Goal: Task Accomplishment & Management: Use online tool/utility

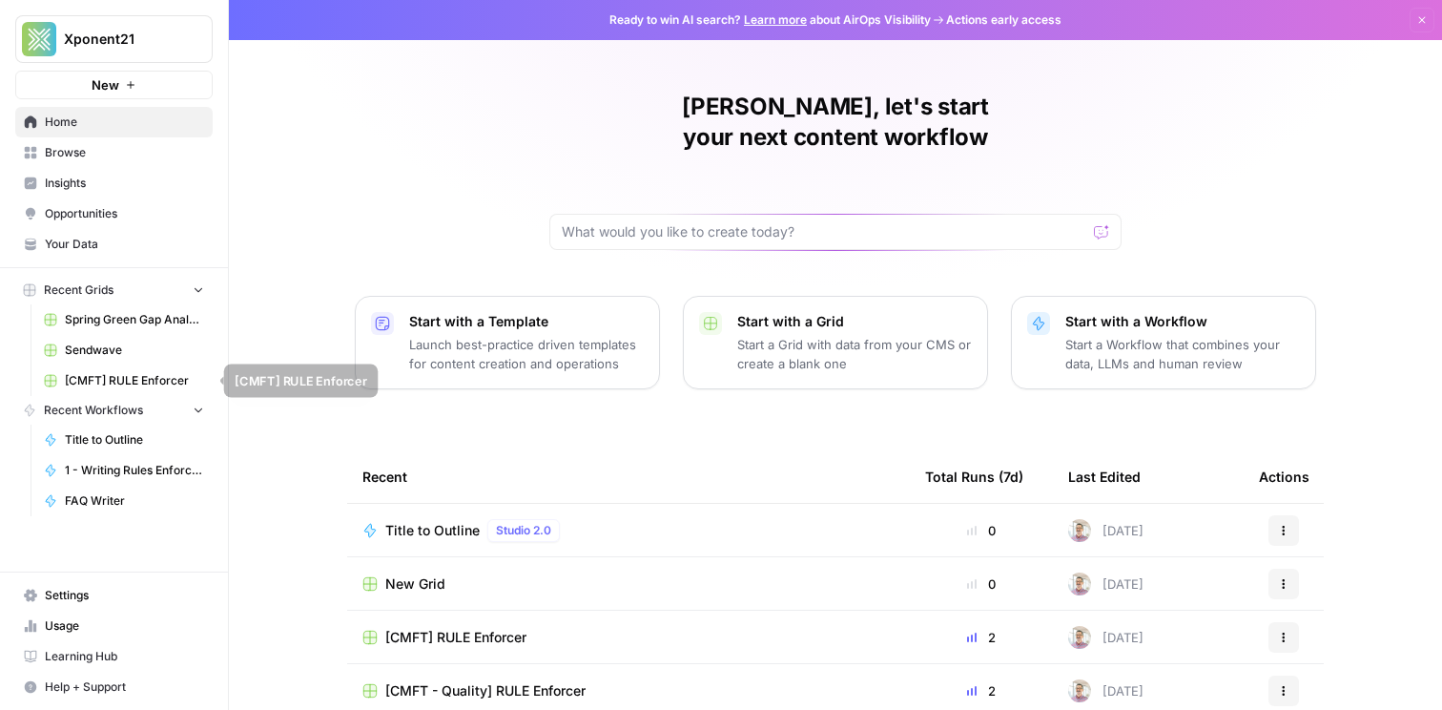
click at [104, 358] on span "Sendwave" at bounding box center [134, 349] width 139 height 17
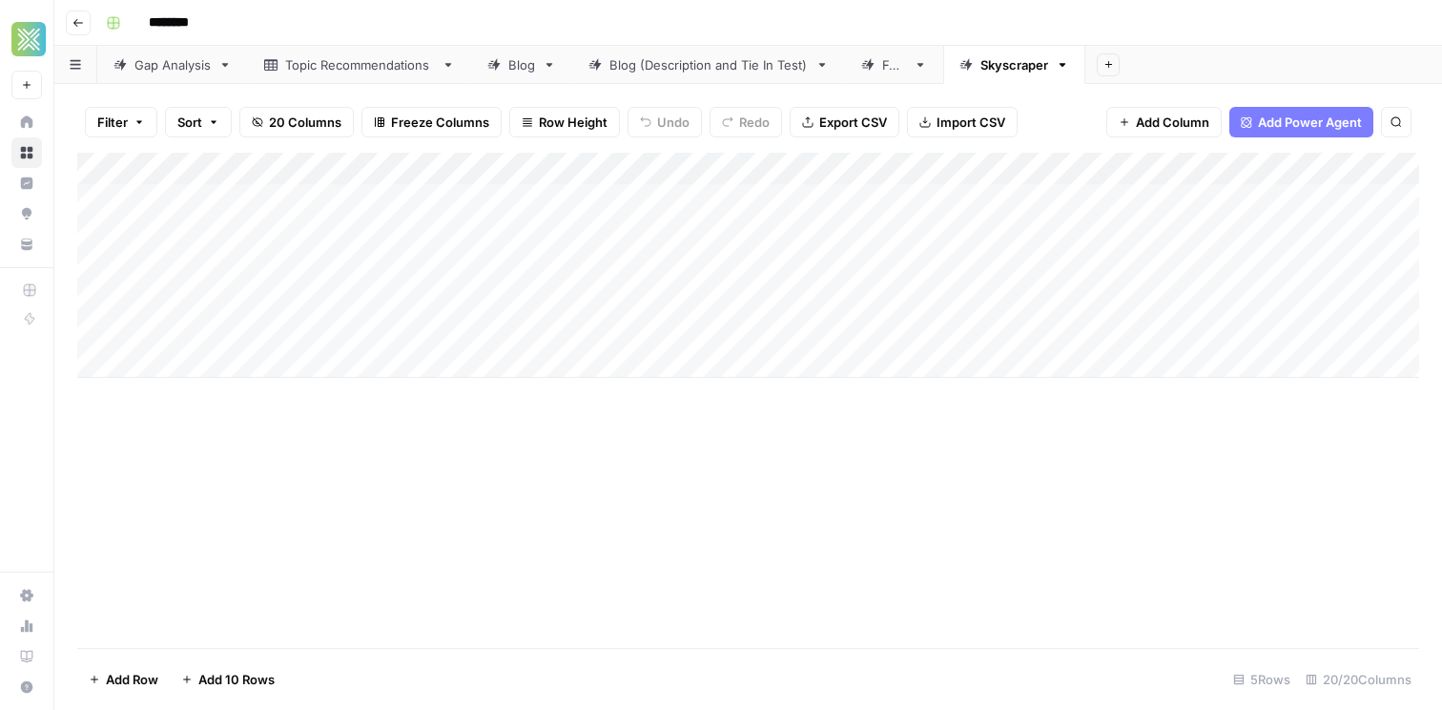
click at [883, 69] on div "FAQ" at bounding box center [894, 64] width 24 height 19
click at [731, 73] on link "Blog (Description and Tie In Test)" at bounding box center [708, 65] width 273 height 38
click at [1388, 175] on span "Add Column" at bounding box center [1375, 168] width 67 height 17
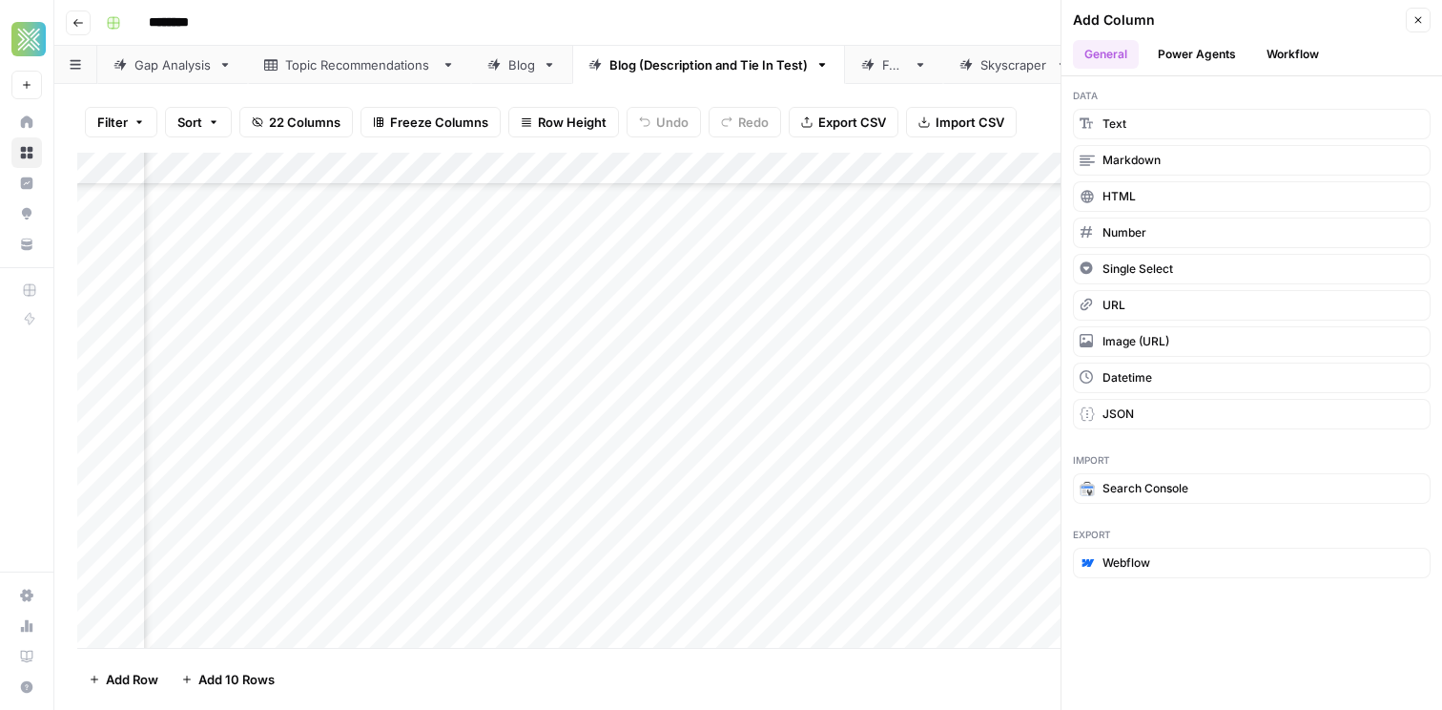
click at [1295, 36] on header "Add Column Close General Power Agents Workflow" at bounding box center [1252, 38] width 381 height 76
click at [1295, 43] on button "Workflow" at bounding box center [1292, 54] width 75 height 29
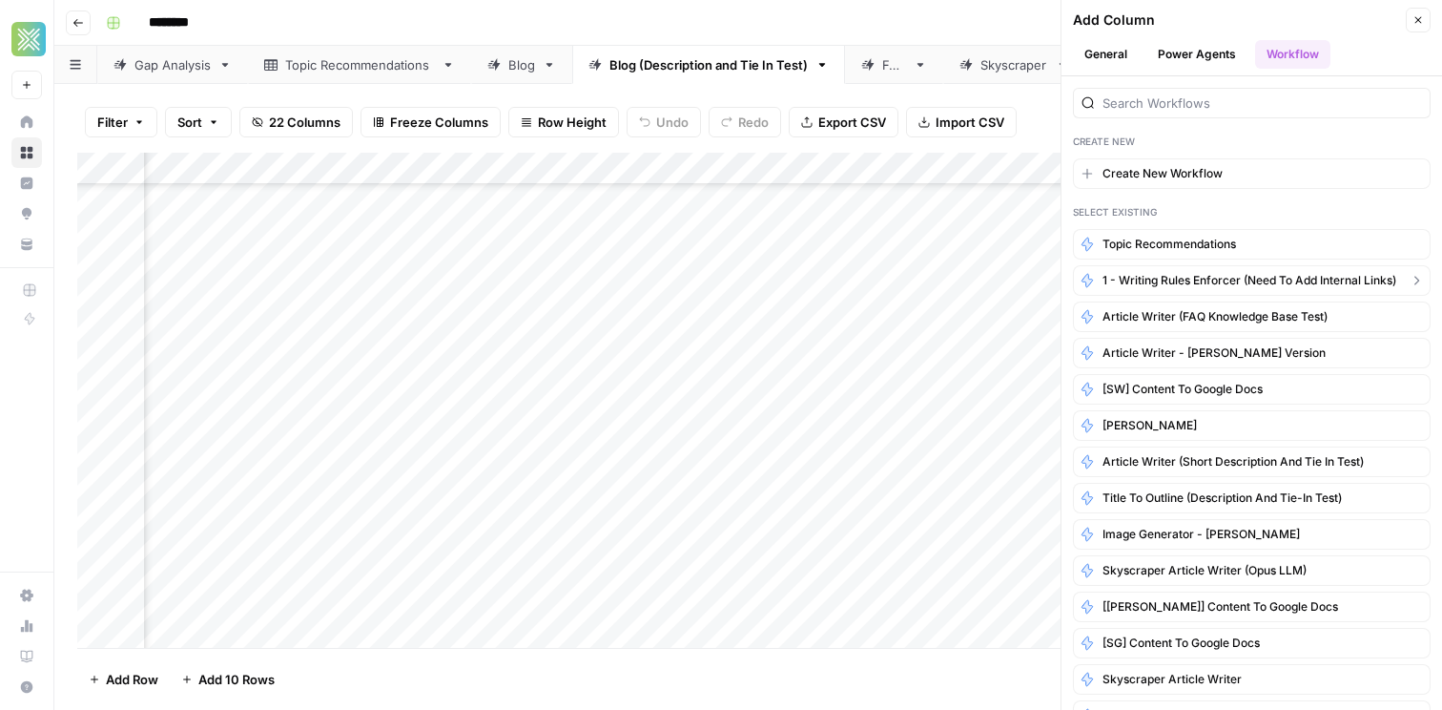
click at [1206, 276] on span "1 - Writing Rules Enforcer (need to add internal links)" at bounding box center [1250, 280] width 294 height 17
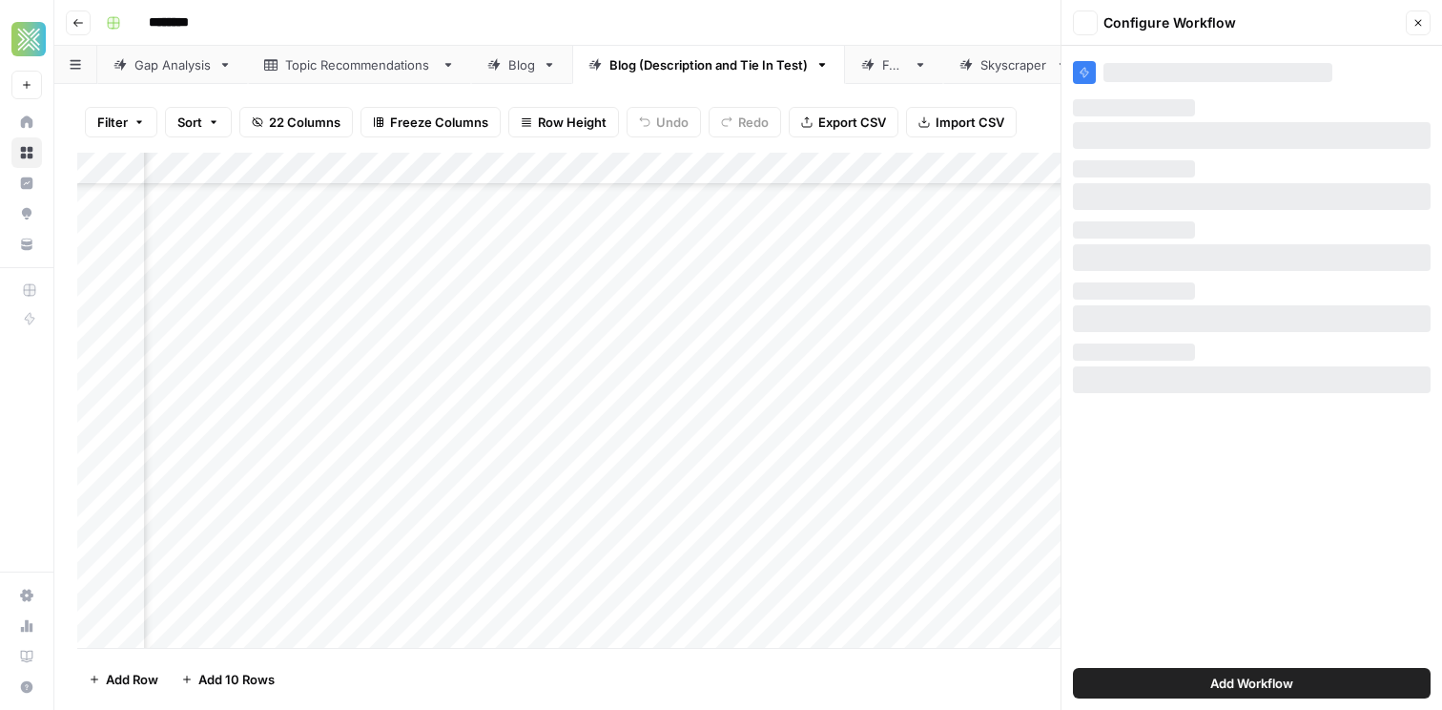
click at [1206, 276] on div "Add Workflow" at bounding box center [1252, 378] width 381 height 664
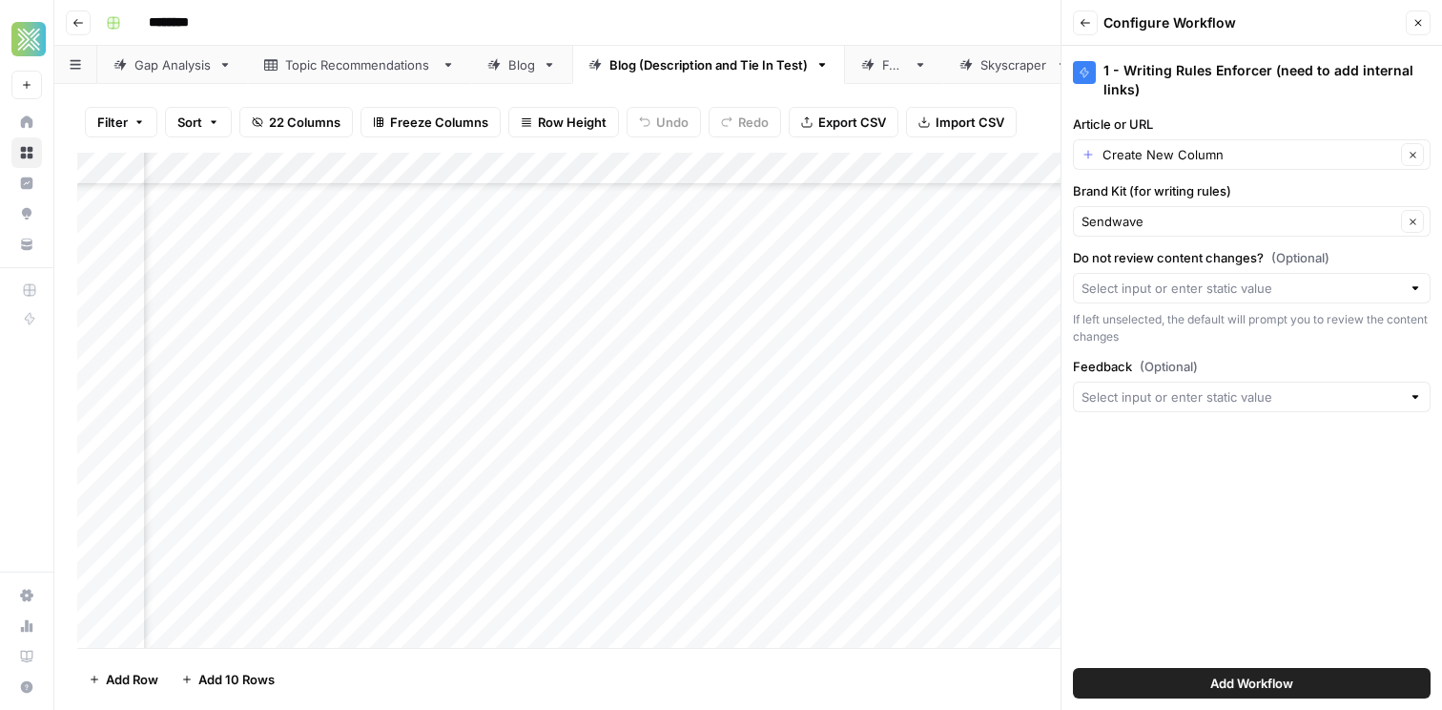
scroll to position [203, 3329]
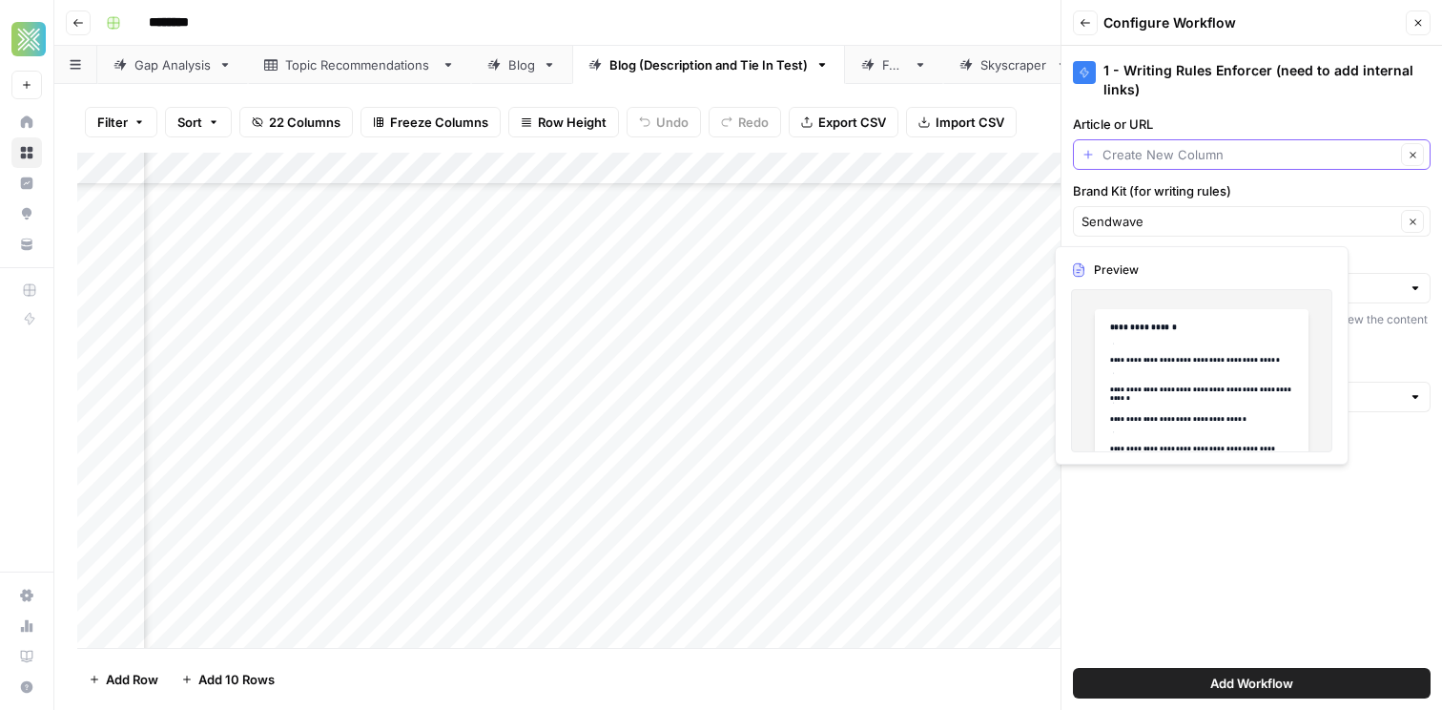
click at [1207, 151] on input "Article or URL" at bounding box center [1249, 154] width 293 height 19
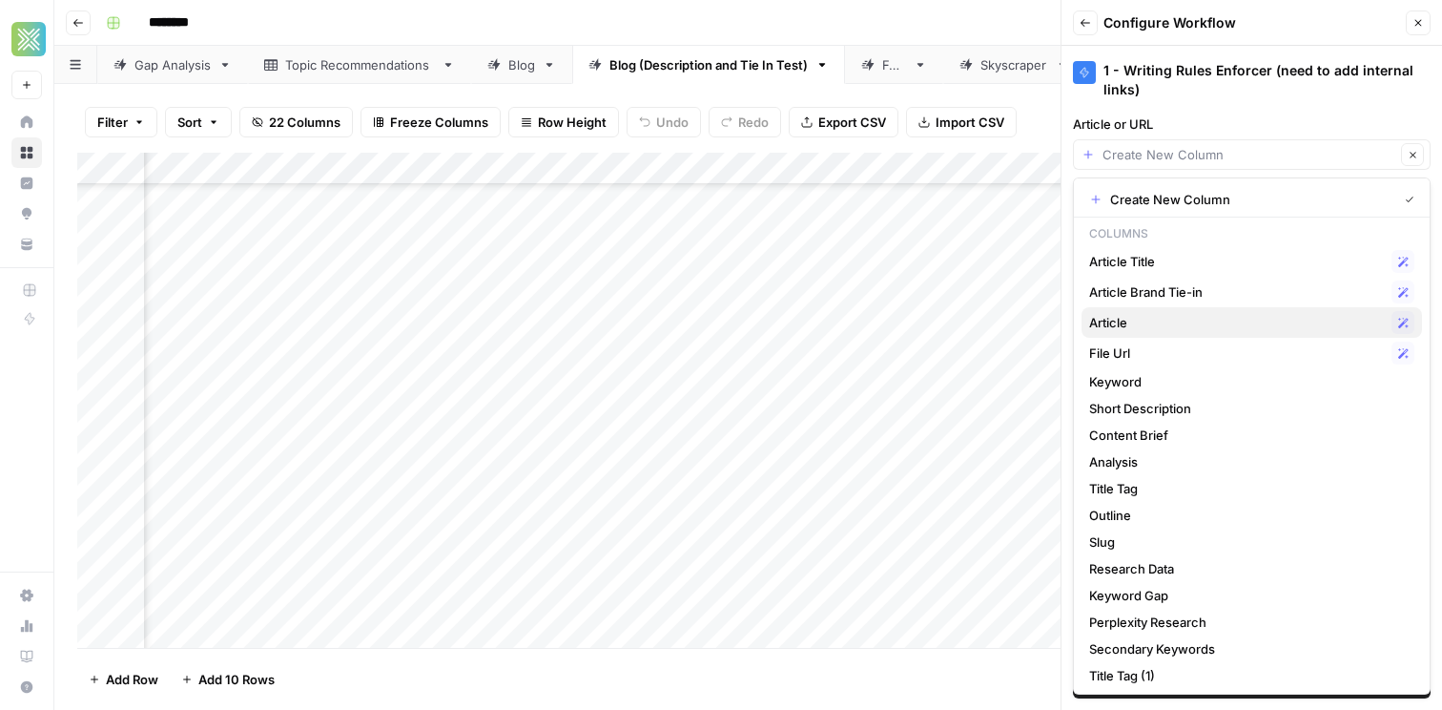
click at [1152, 320] on span "Article" at bounding box center [1236, 322] width 295 height 19
type input "Article"
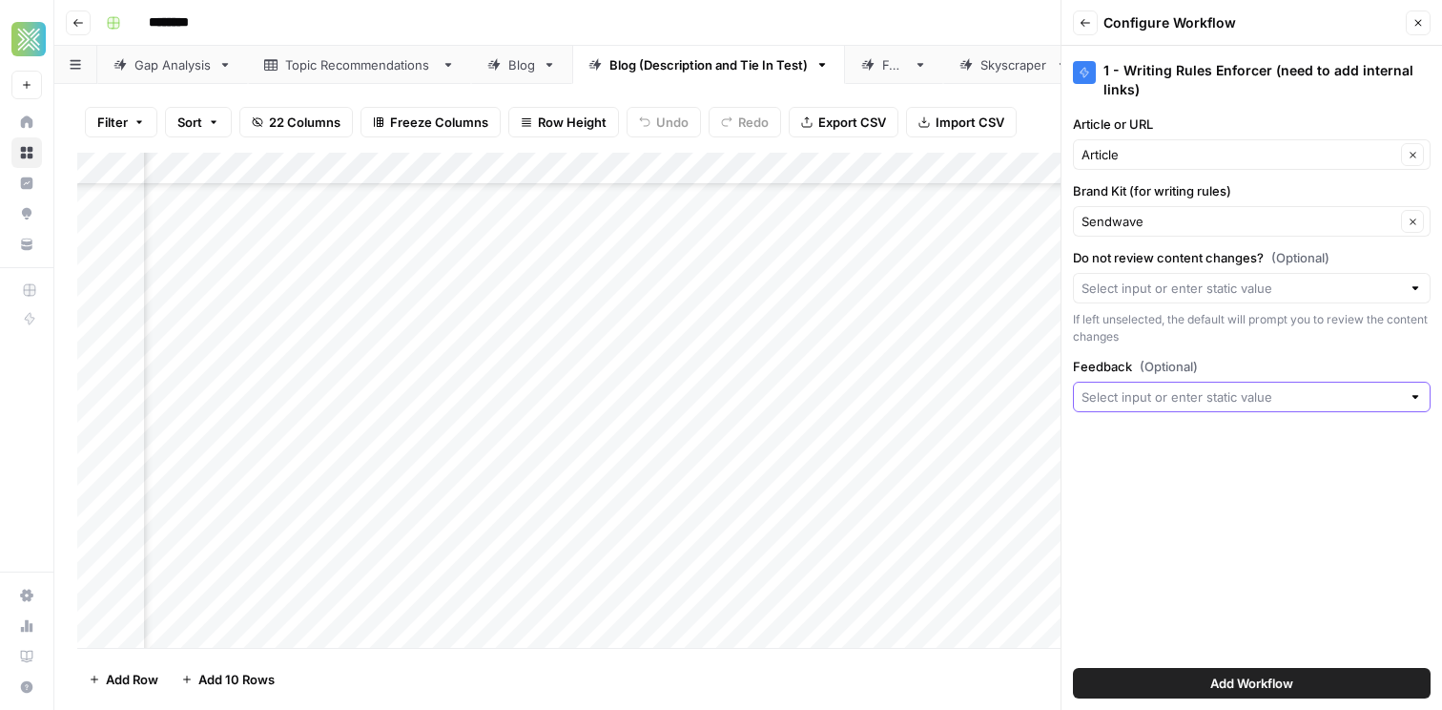
click at [1199, 396] on input "Feedback (Optional)" at bounding box center [1242, 396] width 320 height 19
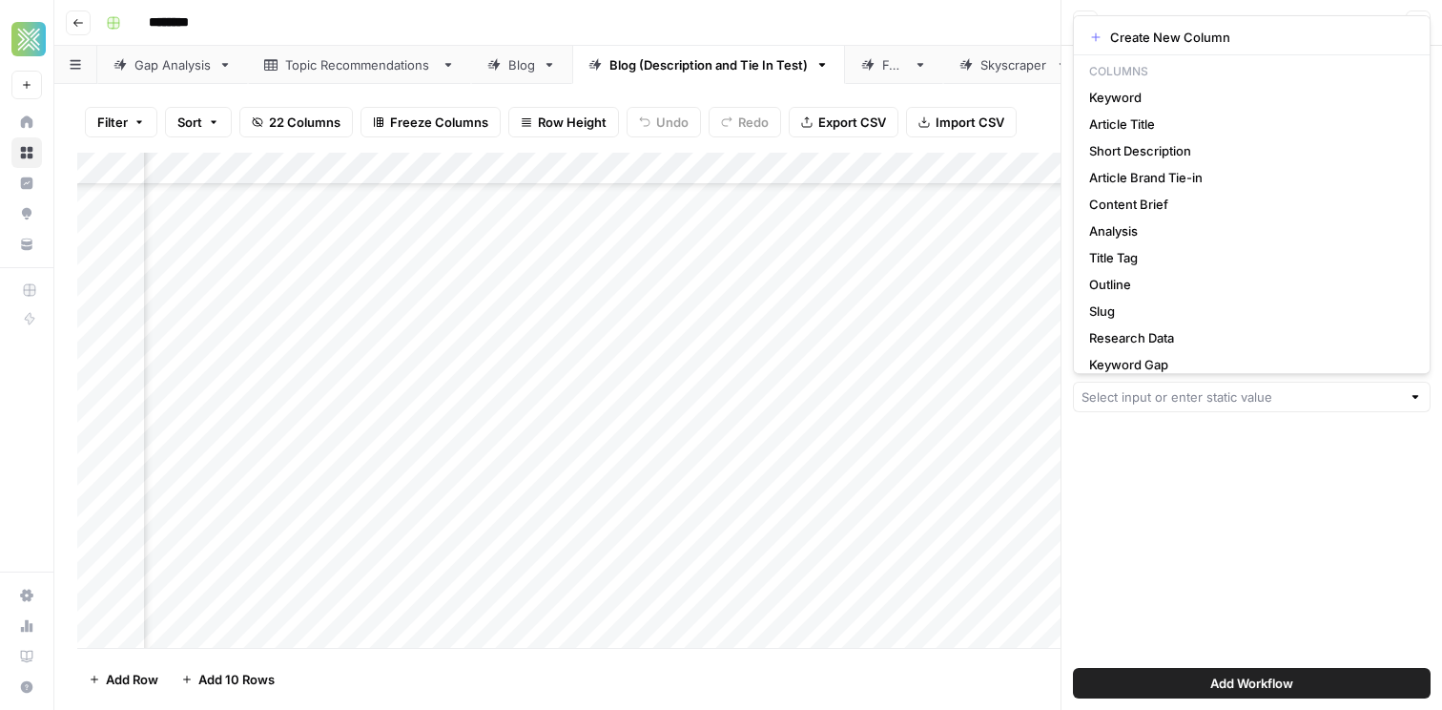
click at [1183, 492] on div "1 - Writing Rules Enforcer (need to add internal links) Article or URL Article …" at bounding box center [1252, 378] width 381 height 664
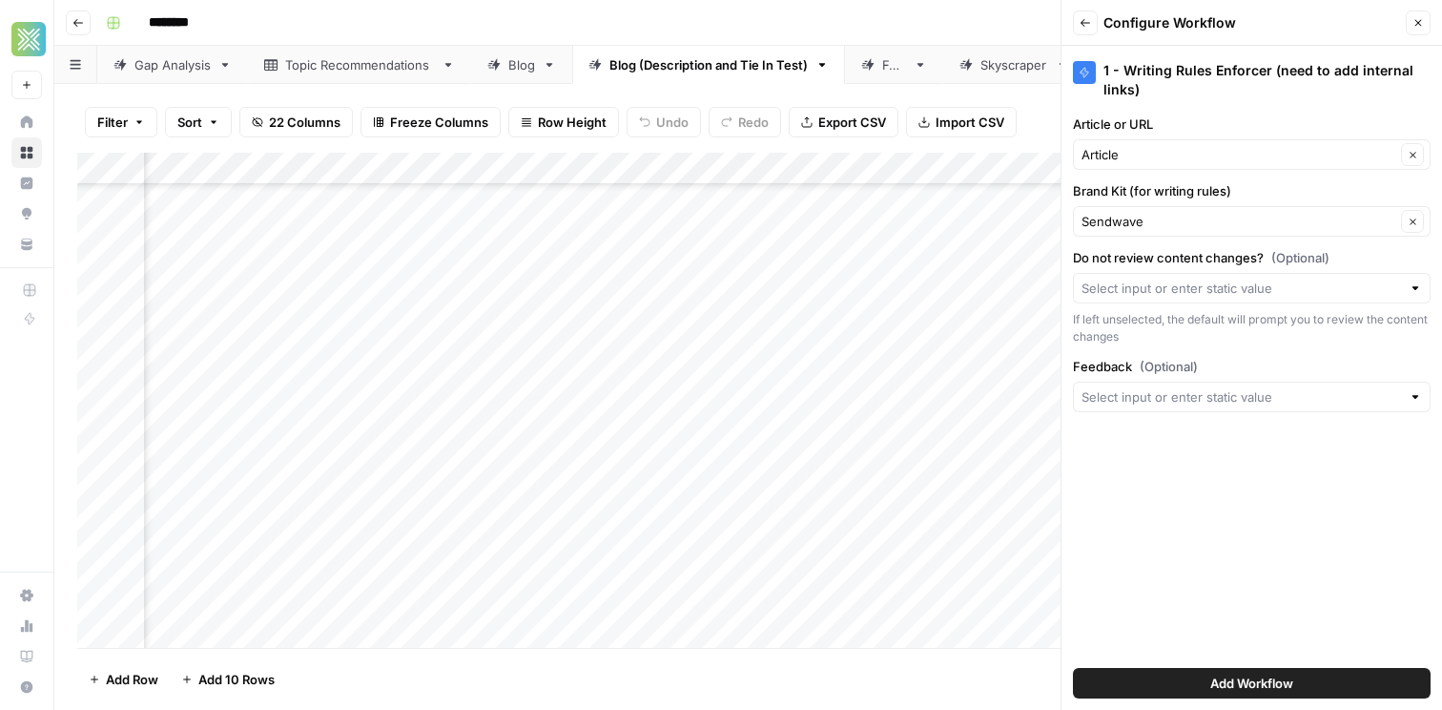
scroll to position [203, 3766]
click at [1193, 677] on button "Add Workflow" at bounding box center [1252, 683] width 358 height 31
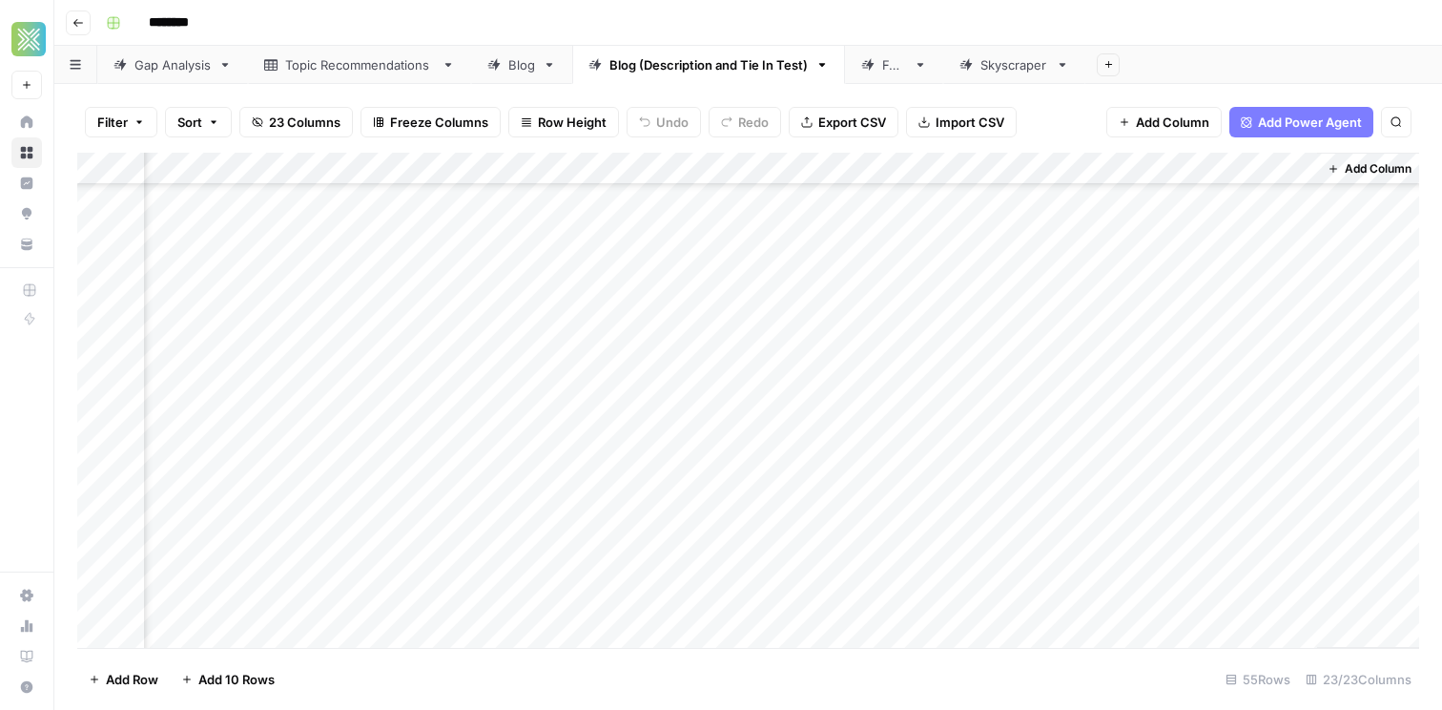
scroll to position [203, 4343]
click at [560, 163] on div "Add Column" at bounding box center [748, 400] width 1342 height 495
click at [416, 263] on div "Add Column" at bounding box center [748, 400] width 1342 height 495
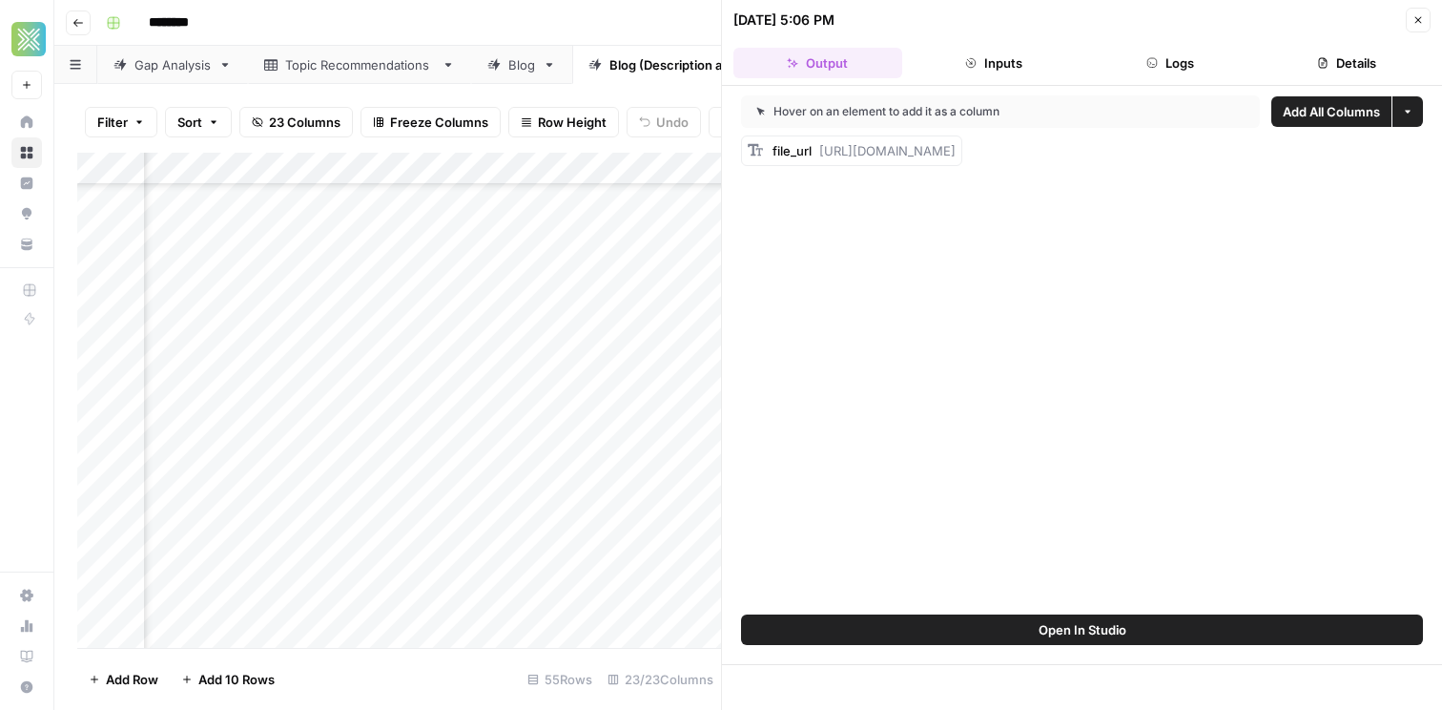
scroll to position [203, 4207]
click at [562, 166] on div "Add Column" at bounding box center [399, 400] width 644 height 495
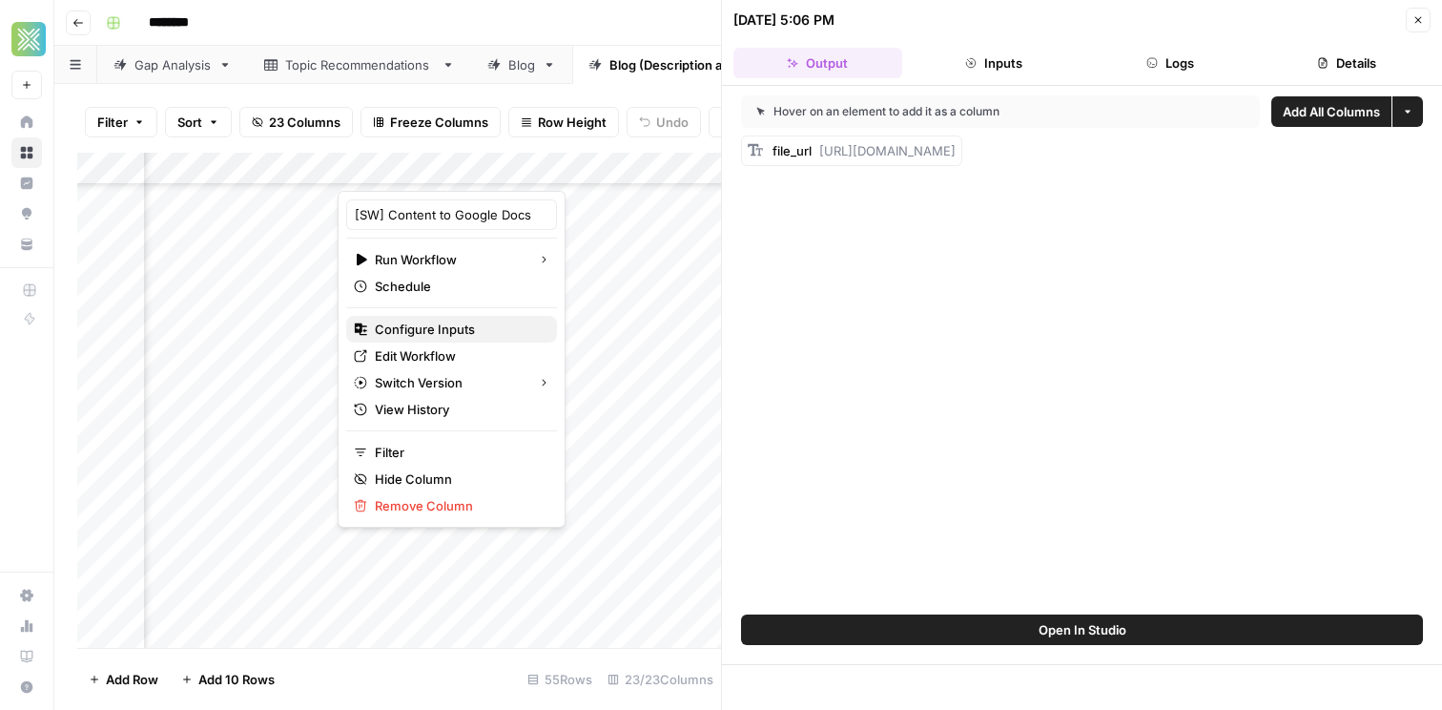
click at [409, 334] on span "Configure Inputs" at bounding box center [458, 329] width 167 height 19
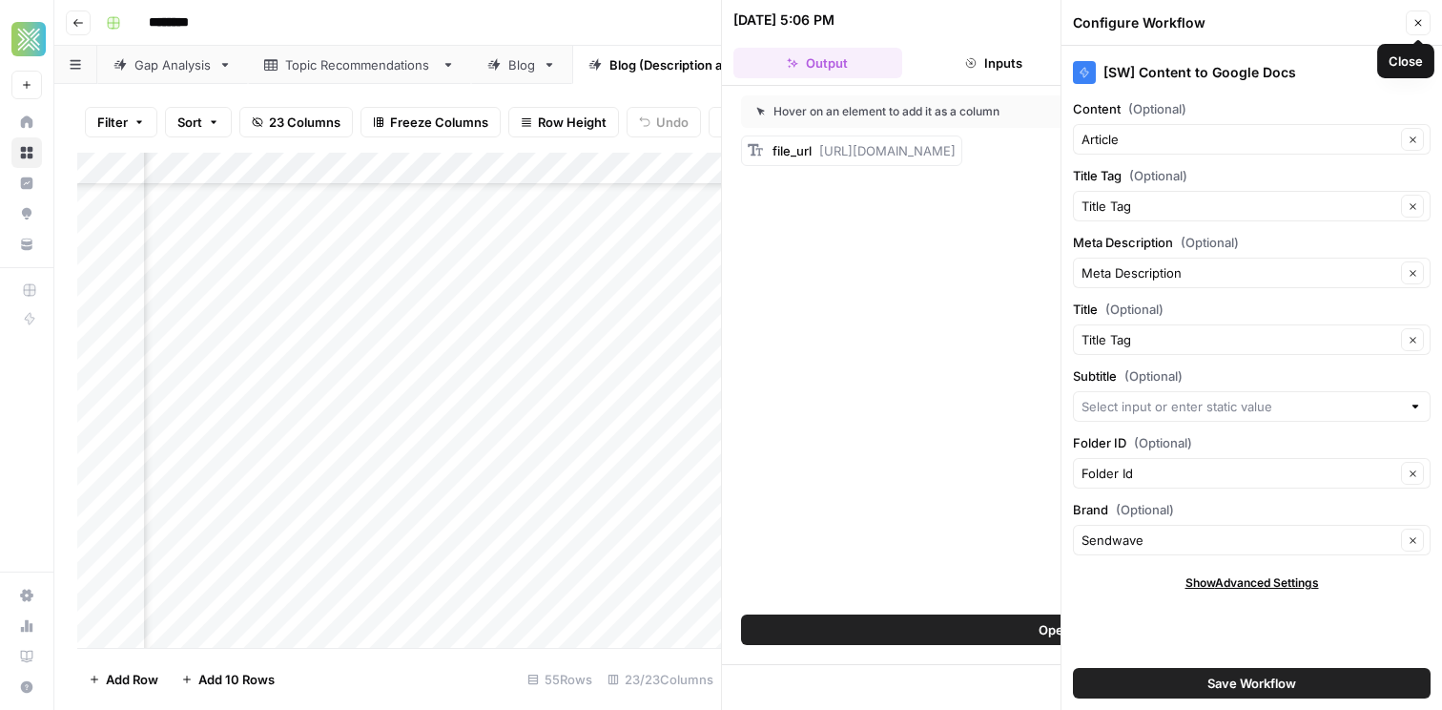
click at [1418, 23] on icon "button" at bounding box center [1419, 23] width 7 height 7
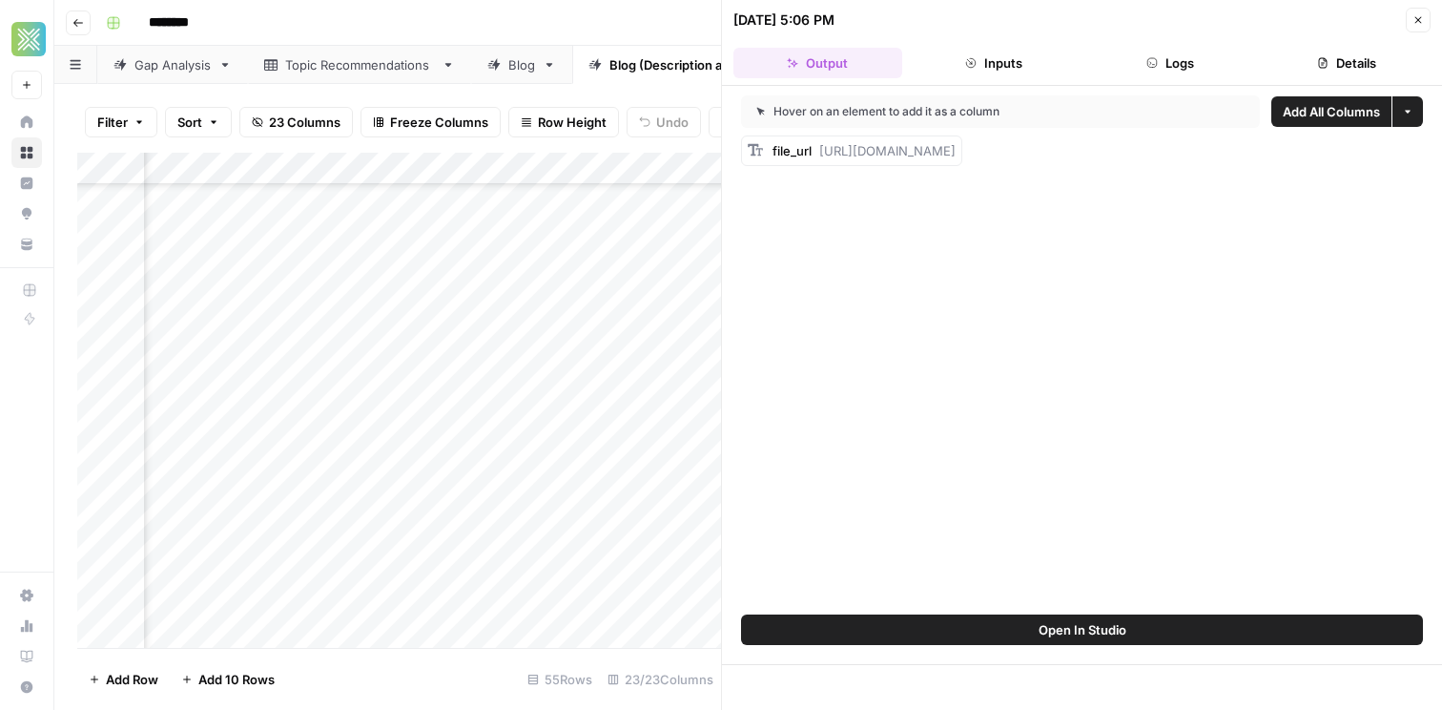
click at [1423, 29] on button "Close" at bounding box center [1418, 20] width 25 height 25
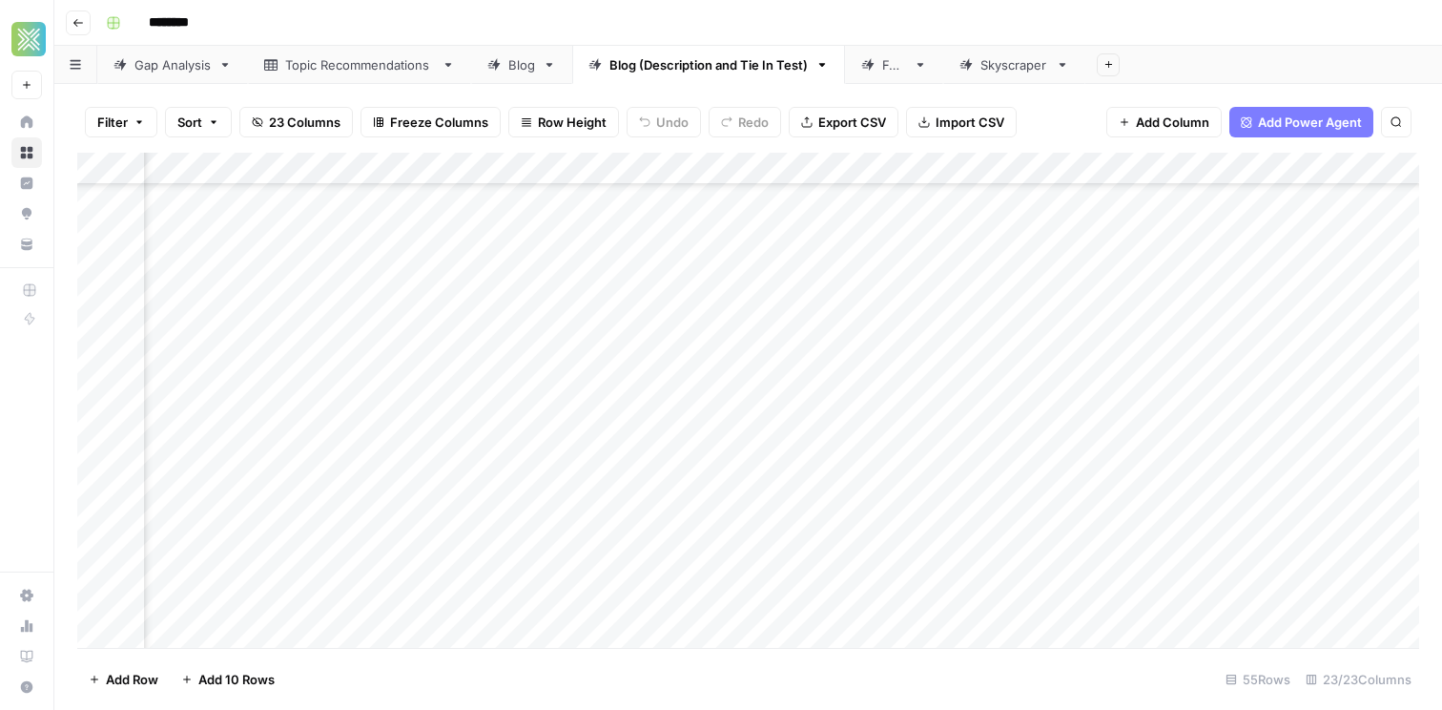
scroll to position [113, 4207]
drag, startPoint x: 1176, startPoint y: 173, endPoint x: 494, endPoint y: 215, distance: 683.3
click at [494, 215] on div "Add Column" at bounding box center [748, 400] width 1342 height 495
click at [539, 338] on div "Add Column" at bounding box center [748, 400] width 1342 height 495
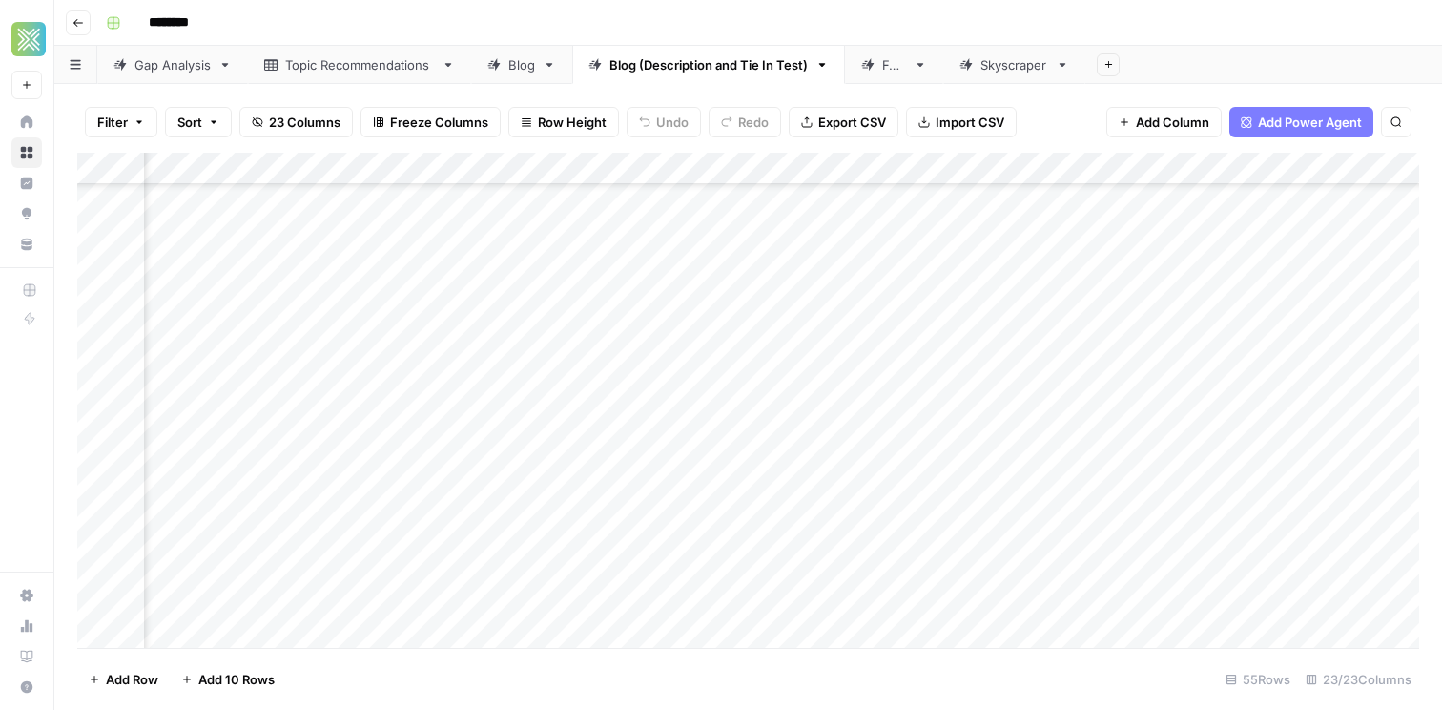
click at [1329, 344] on div "Add Column" at bounding box center [748, 400] width 1342 height 495
drag, startPoint x: 1326, startPoint y: 358, endPoint x: 1327, endPoint y: 565, distance: 207.0
click at [1327, 565] on div "Add Column" at bounding box center [748, 400] width 1342 height 495
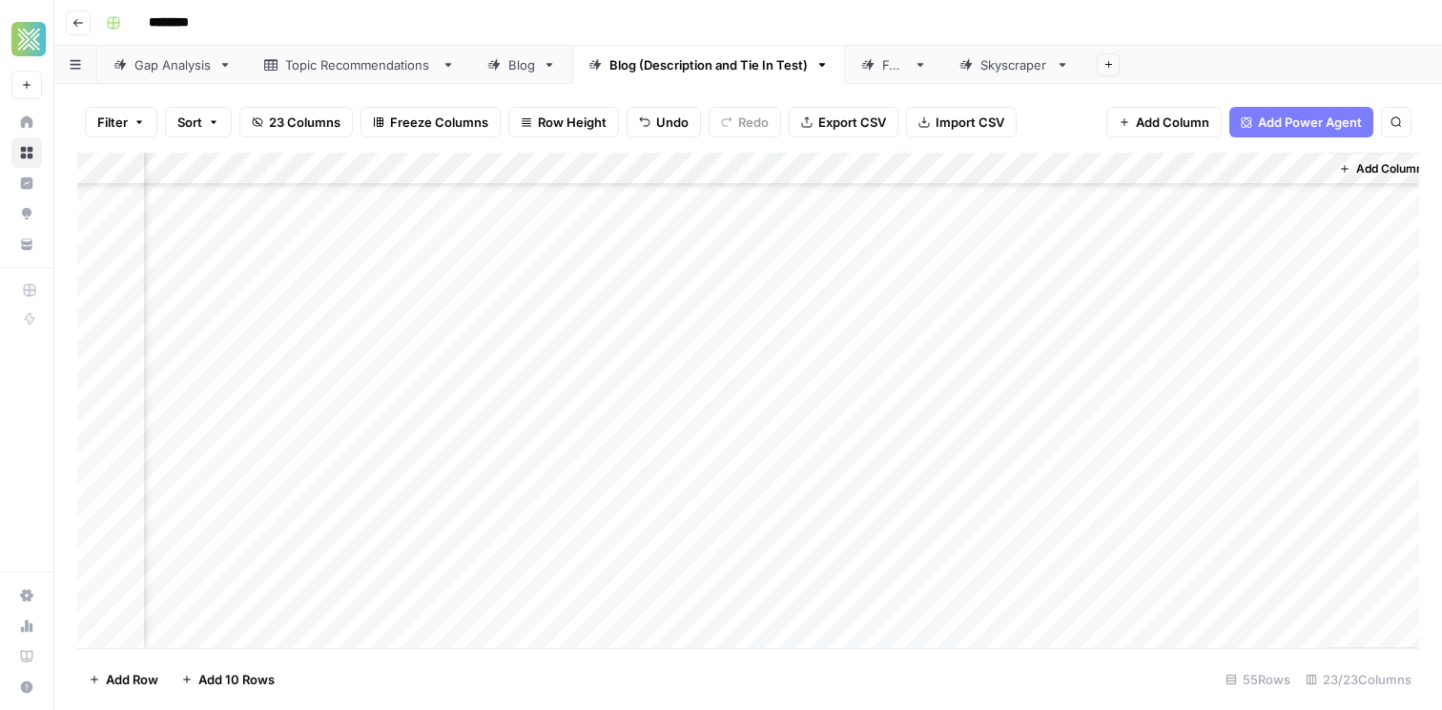
click at [1267, 264] on div "Add Column" at bounding box center [748, 400] width 1342 height 495
click at [1399, 391] on div "Add Column" at bounding box center [1381, 400] width 105 height 495
click at [1272, 258] on div "Add Column" at bounding box center [748, 400] width 1342 height 495
click at [1272, 258] on textarea "**********" at bounding box center [1204, 260] width 305 height 27
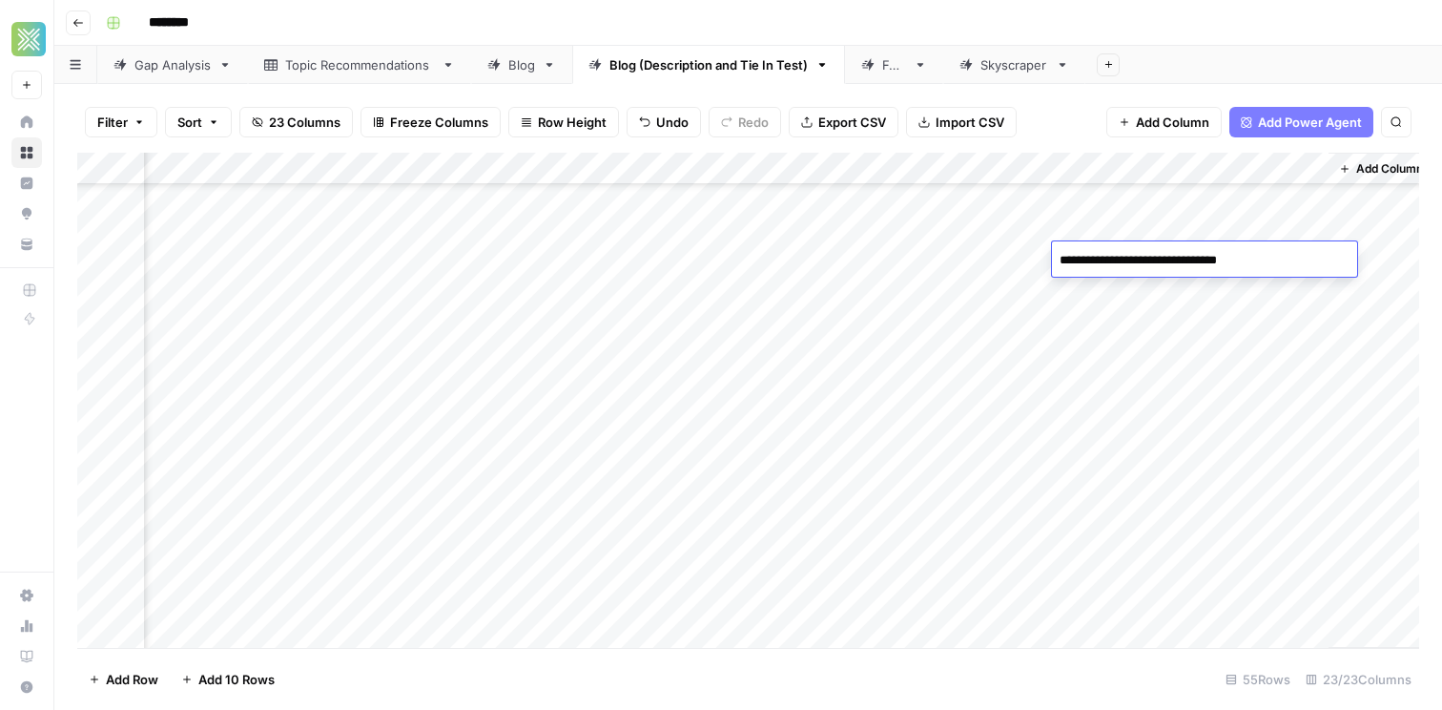
click at [1272, 258] on textarea "**********" at bounding box center [1204, 260] width 305 height 27
click at [1359, 335] on div "Add Column" at bounding box center [1381, 400] width 105 height 495
drag, startPoint x: 1293, startPoint y: 292, endPoint x: 1224, endPoint y: 607, distance: 322.2
click at [1224, 607] on div "Add Column" at bounding box center [748, 400] width 1342 height 495
click at [1273, 339] on div "Add Column" at bounding box center [748, 400] width 1342 height 495
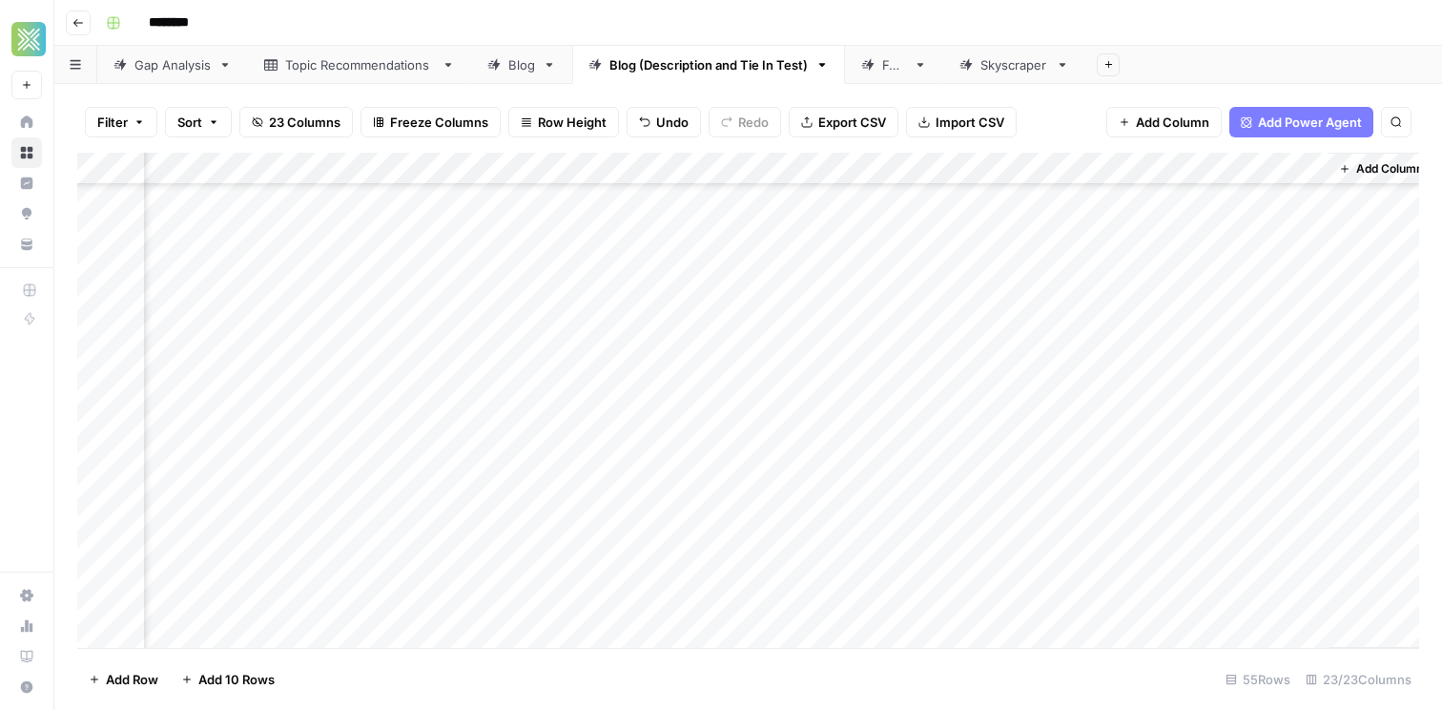
drag, startPoint x: 1325, startPoint y: 337, endPoint x: 1321, endPoint y: 568, distance: 230.9
click at [1322, 565] on div "Add Column" at bounding box center [748, 400] width 1342 height 495
drag, startPoint x: 1326, startPoint y: 438, endPoint x: 1343, endPoint y: 670, distance: 232.4
click at [1343, 670] on div "Filter Sort 23 Columns Freeze Columns Row Height Undo Redo Export CSV Import CS…" at bounding box center [748, 397] width 1388 height 626
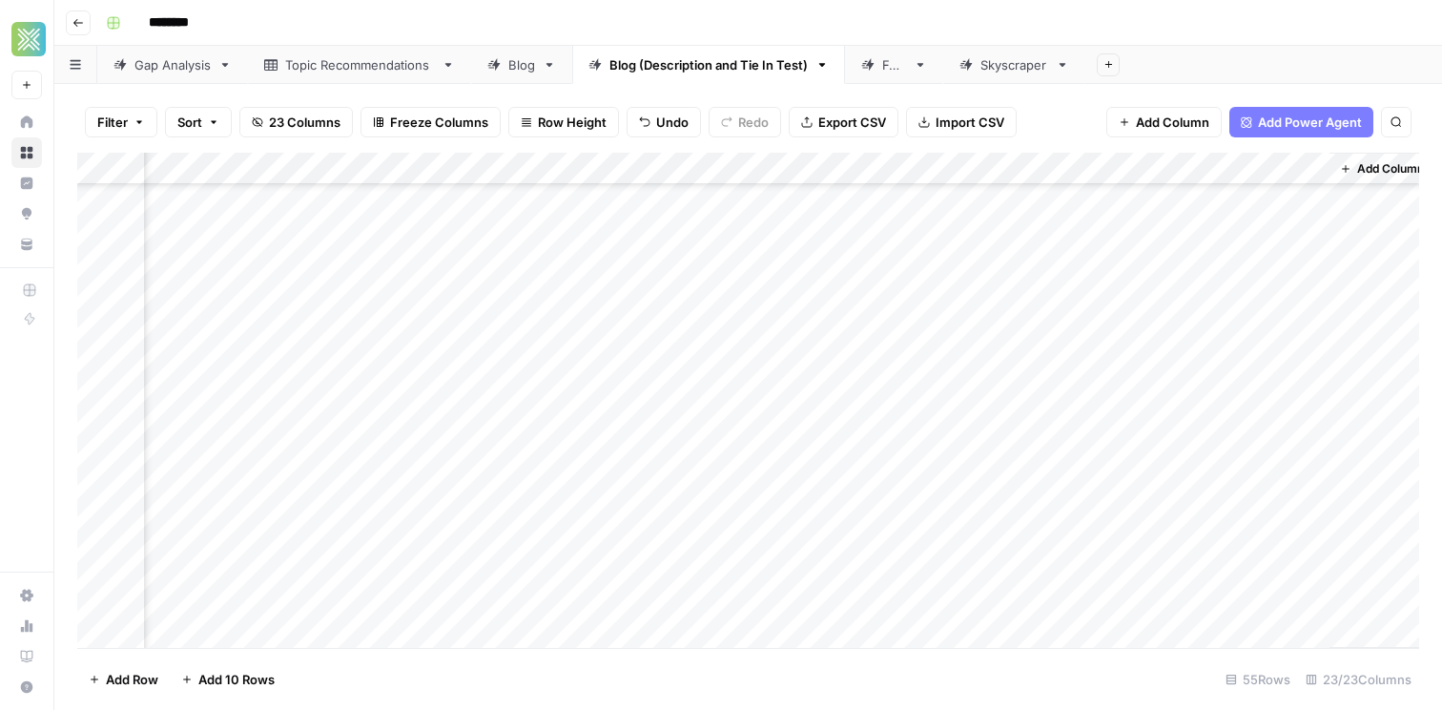
scroll to position [531, 4327]
drag, startPoint x: 1327, startPoint y: 266, endPoint x: 1334, endPoint y: 570, distance: 304.4
click at [1334, 570] on div "Add Column" at bounding box center [748, 400] width 1342 height 495
click at [1266, 259] on div "Add Column" at bounding box center [748, 400] width 1342 height 495
drag, startPoint x: 1326, startPoint y: 268, endPoint x: 1316, endPoint y: 487, distance: 219.6
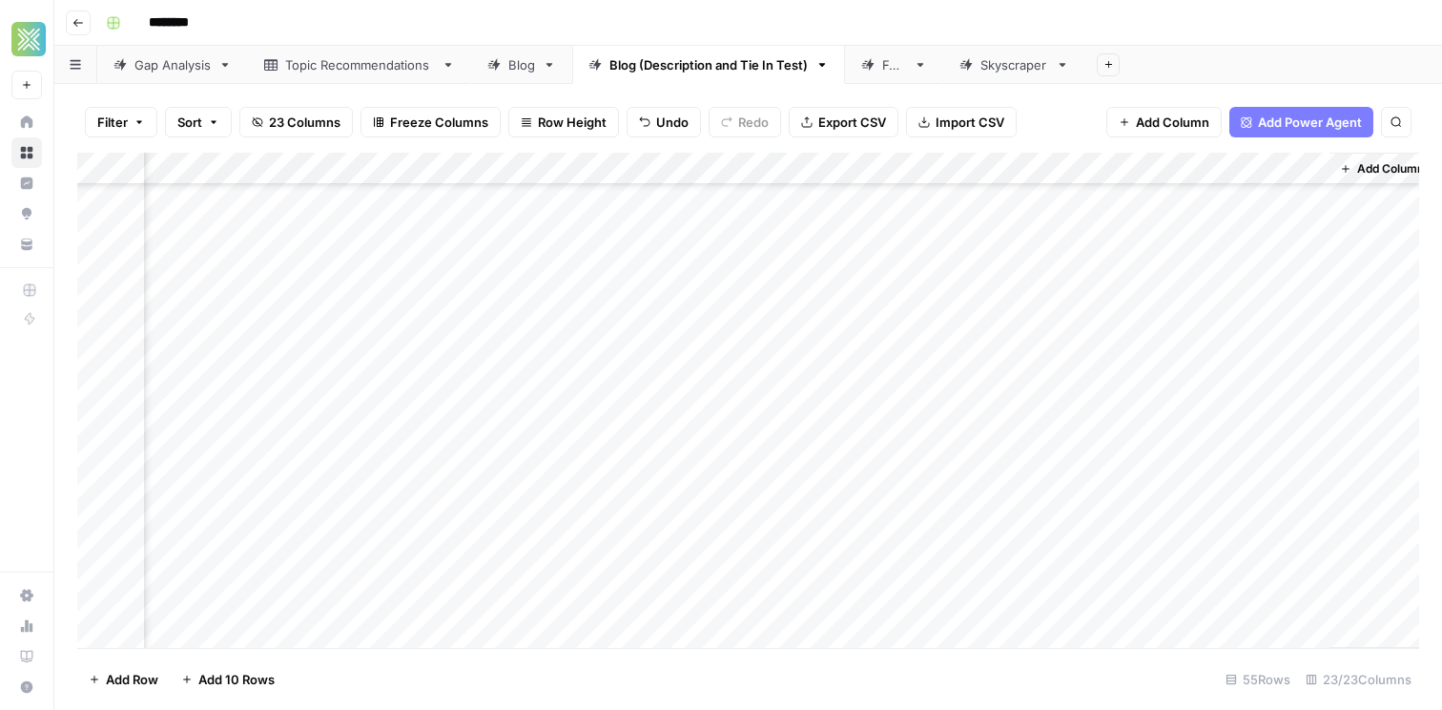
click at [1317, 487] on div "Add Column" at bounding box center [748, 400] width 1342 height 495
click at [1270, 234] on div "Add Column" at bounding box center [748, 400] width 1342 height 495
click at [1287, 336] on div "Add Column" at bounding box center [748, 400] width 1342 height 495
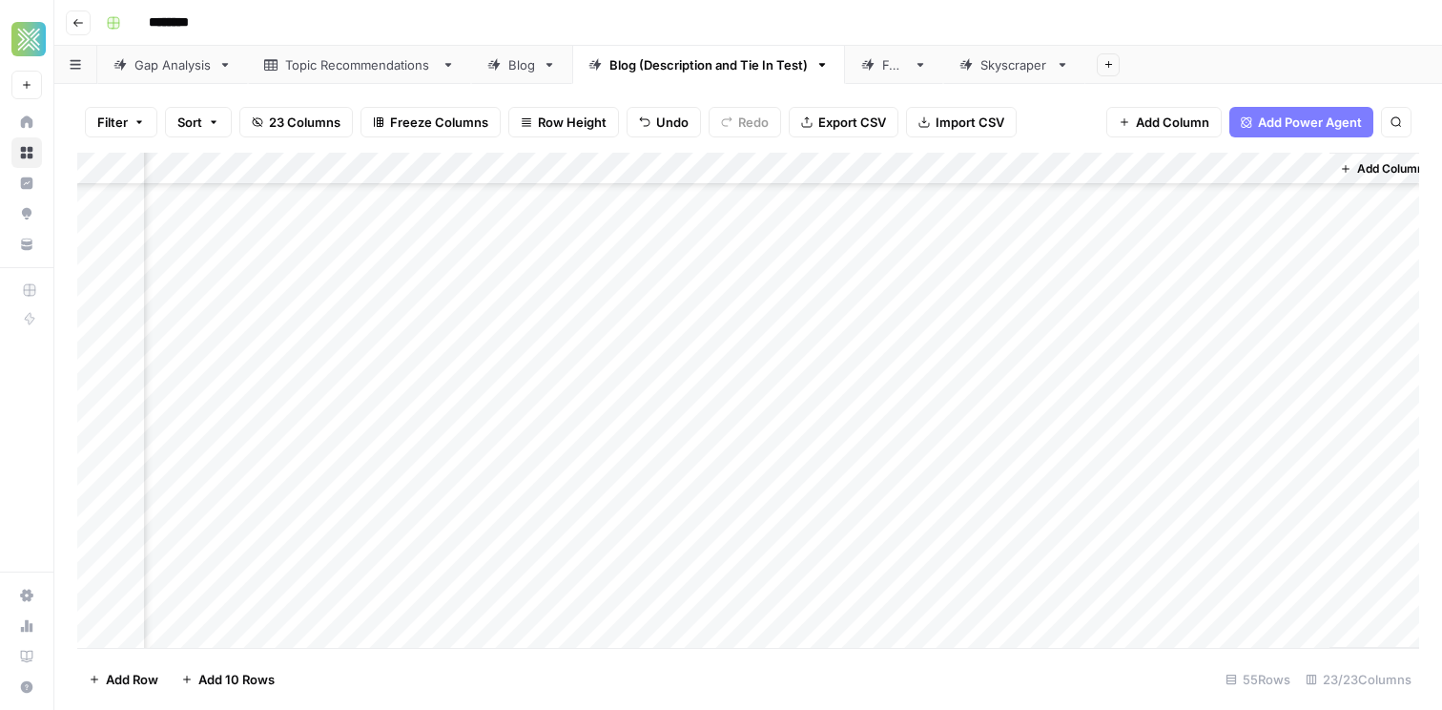
drag, startPoint x: 1326, startPoint y: 212, endPoint x: 1324, endPoint y: 632, distance: 420.7
click at [1324, 632] on div "Add Column" at bounding box center [748, 400] width 1342 height 495
drag, startPoint x: 1327, startPoint y: 397, endPoint x: 1319, endPoint y: 660, distance: 263.4
click at [1319, 660] on div "Filter Sort 23 Columns Freeze Columns Row Height Undo Redo Export CSV Import CS…" at bounding box center [748, 397] width 1388 height 626
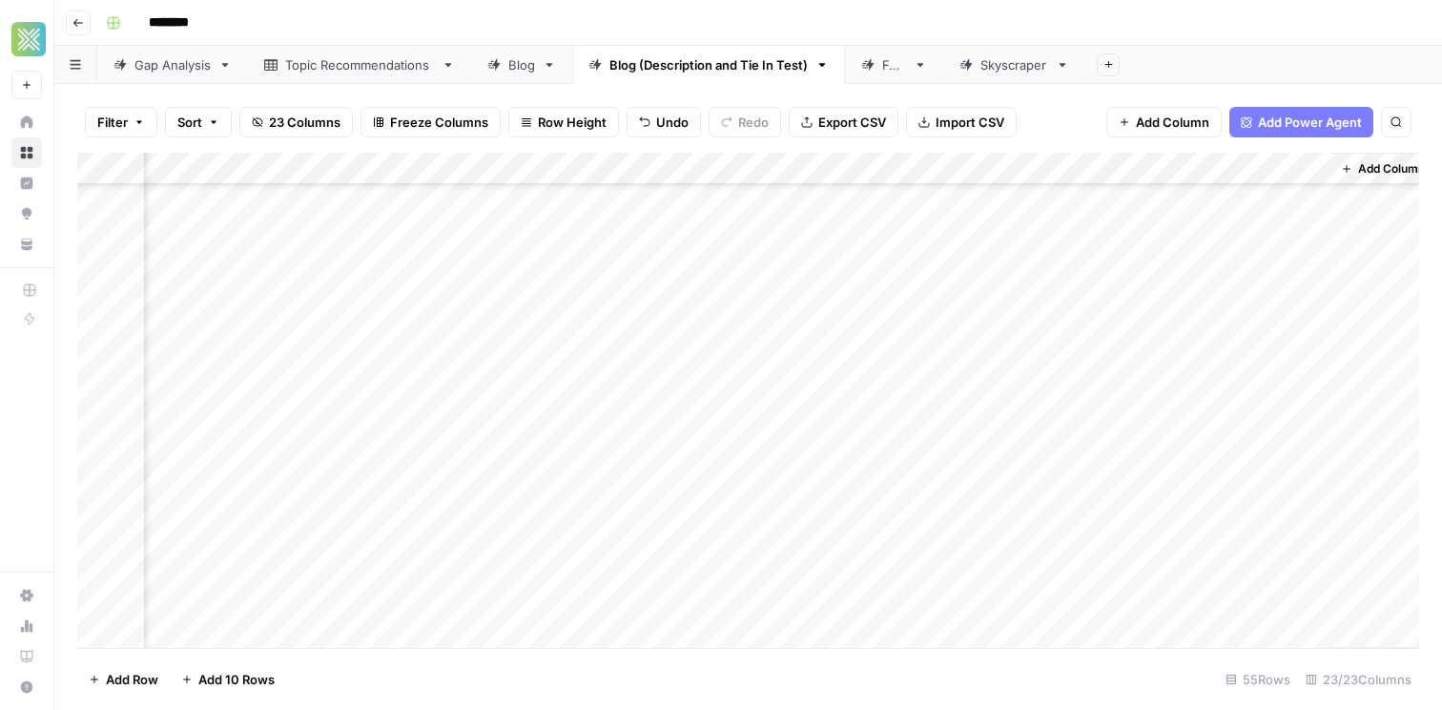
scroll to position [1176, 4326]
drag, startPoint x: 1327, startPoint y: 269, endPoint x: 1323, endPoint y: 563, distance: 293.8
click at [1323, 563] on div "Add Column" at bounding box center [748, 400] width 1342 height 495
drag, startPoint x: 1328, startPoint y: 412, endPoint x: 1327, endPoint y: 656, distance: 244.2
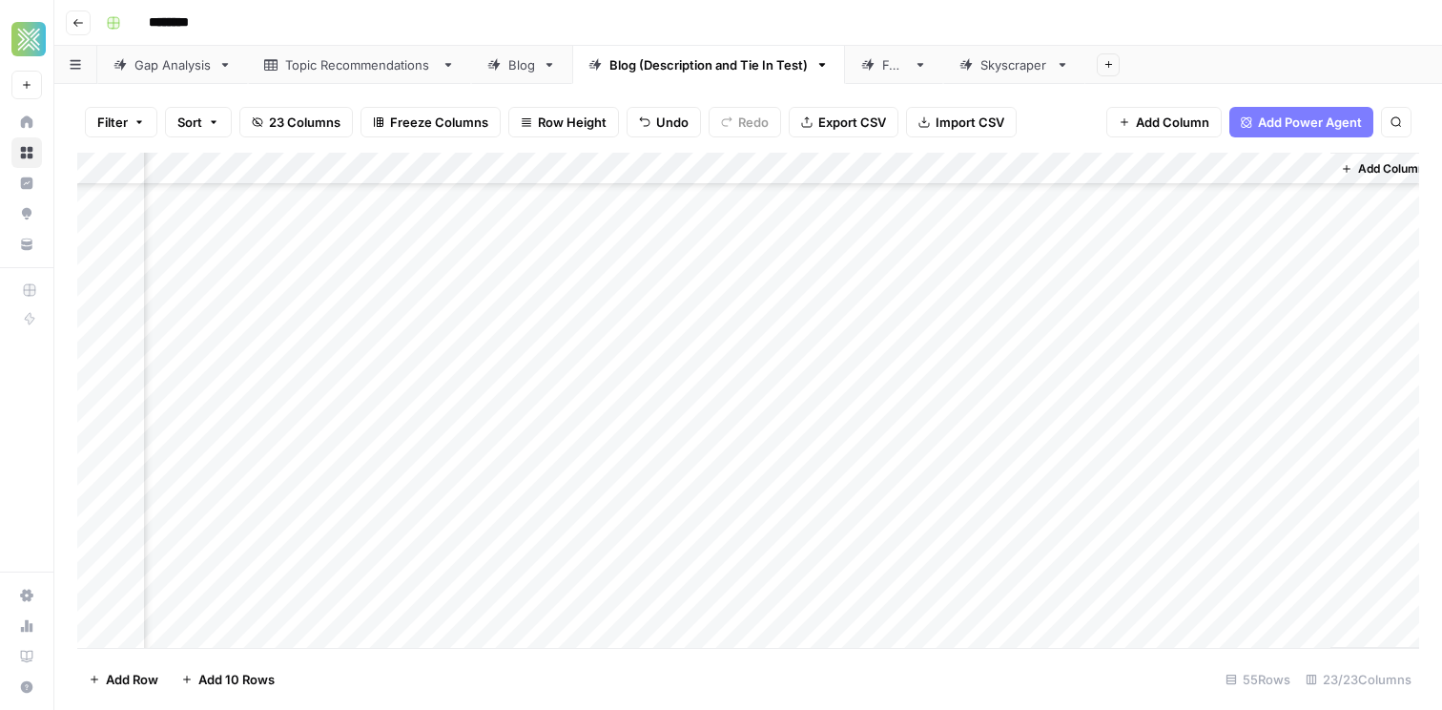
click at [1327, 656] on div "Filter Sort 23 Columns Freeze Columns Row Height Undo Redo Export CSV Import CS…" at bounding box center [748, 397] width 1388 height 626
drag, startPoint x: 1327, startPoint y: 386, endPoint x: 1312, endPoint y: 591, distance: 205.7
click at [1312, 591] on div "Add Column" at bounding box center [748, 400] width 1342 height 495
click at [974, 469] on div "Add Column" at bounding box center [748, 400] width 1342 height 495
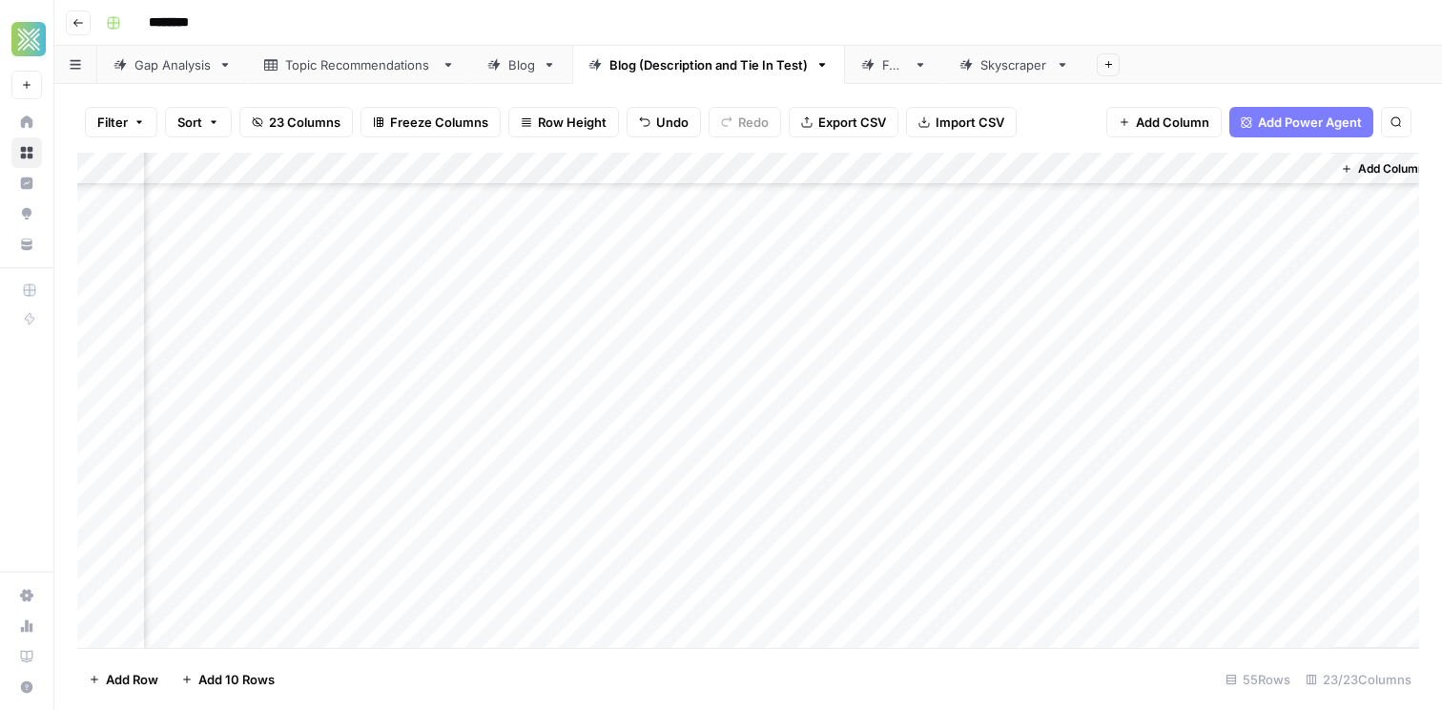
scroll to position [0, 4326]
click at [574, 490] on div "Add Column" at bounding box center [748, 400] width 1342 height 495
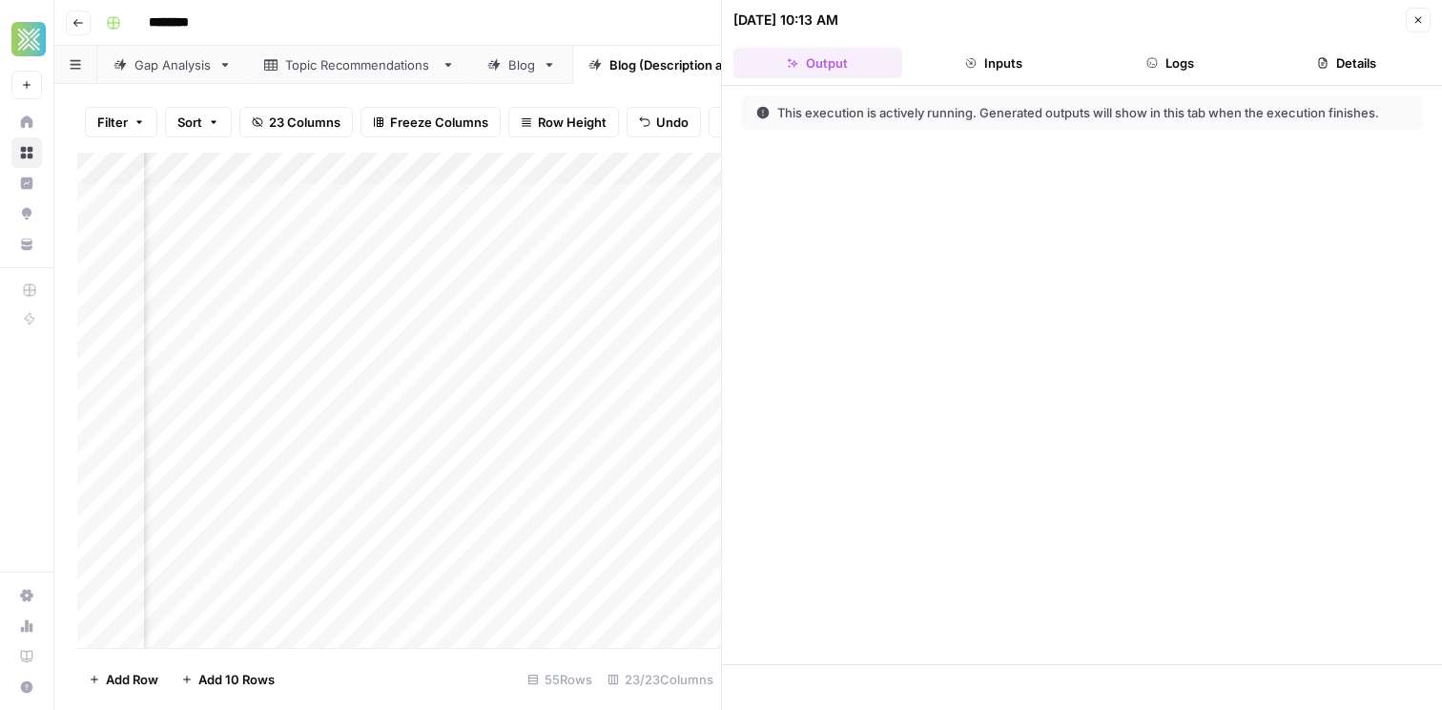
click at [1415, 16] on icon "button" at bounding box center [1418, 19] width 11 height 11
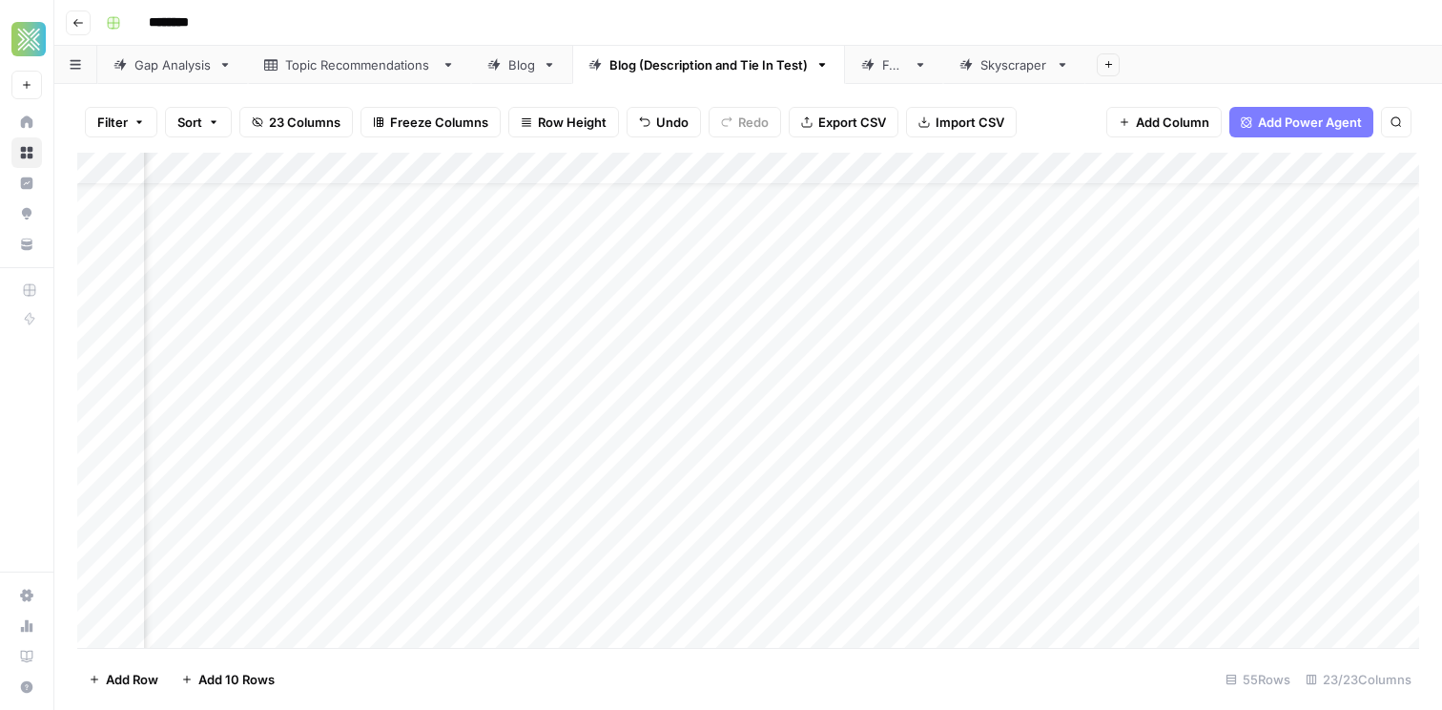
scroll to position [49, 3986]
click at [882, 443] on div "Add Column" at bounding box center [748, 400] width 1342 height 495
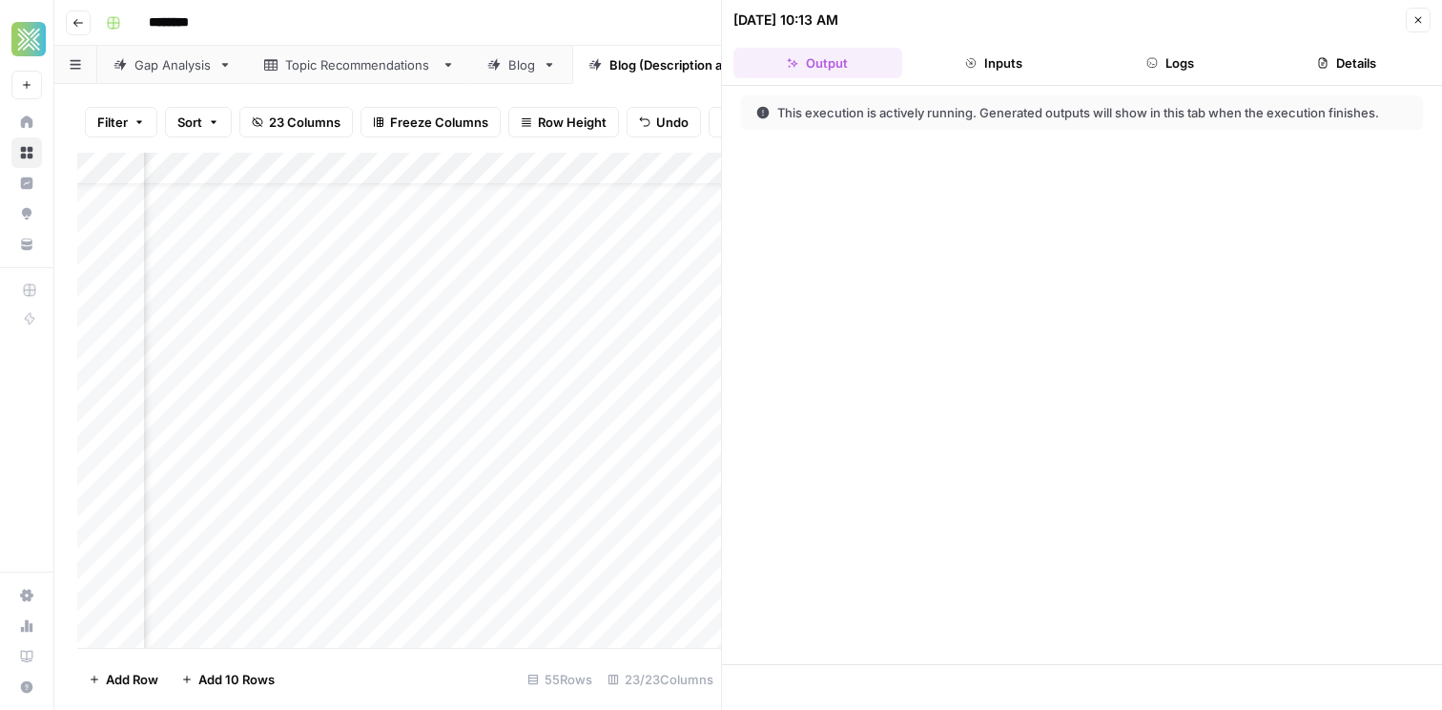
click at [1010, 55] on button "Inputs" at bounding box center [994, 63] width 169 height 31
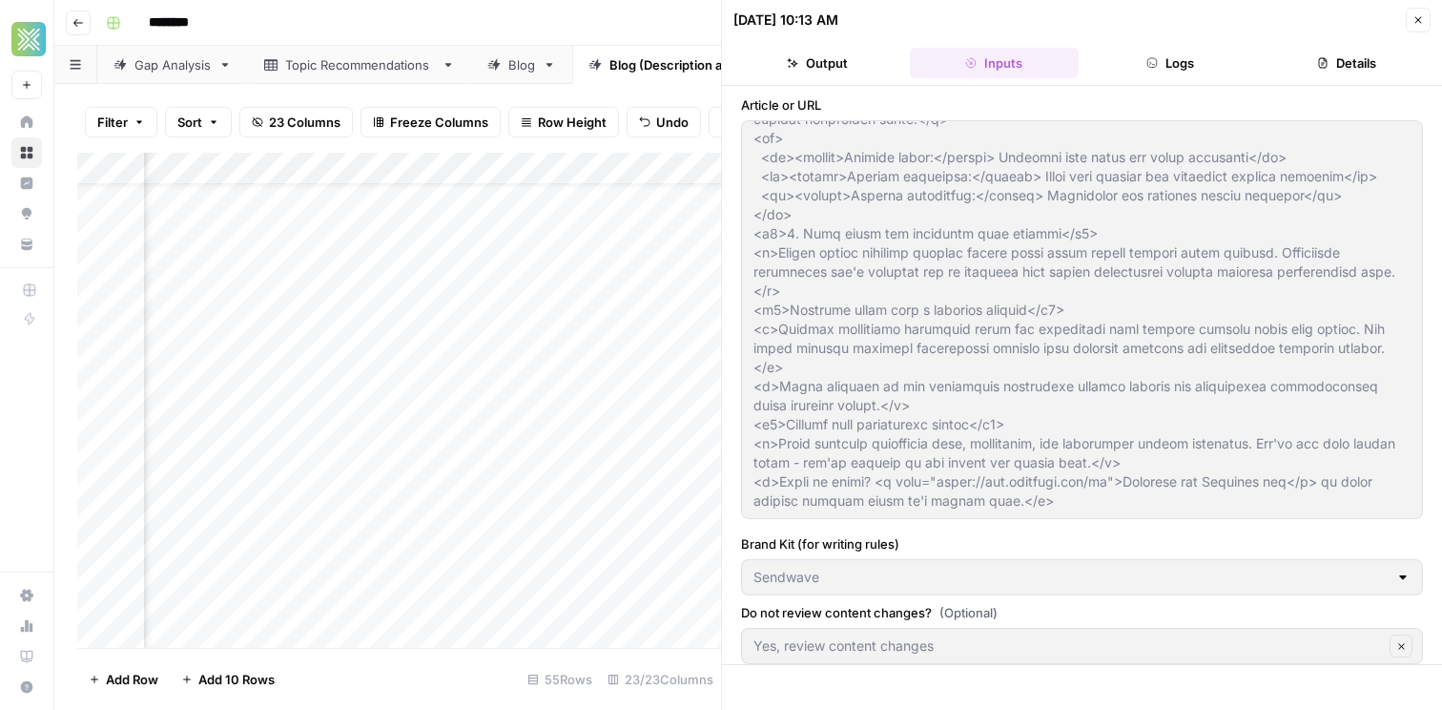
click at [1167, 60] on button "Logs" at bounding box center [1170, 63] width 169 height 31
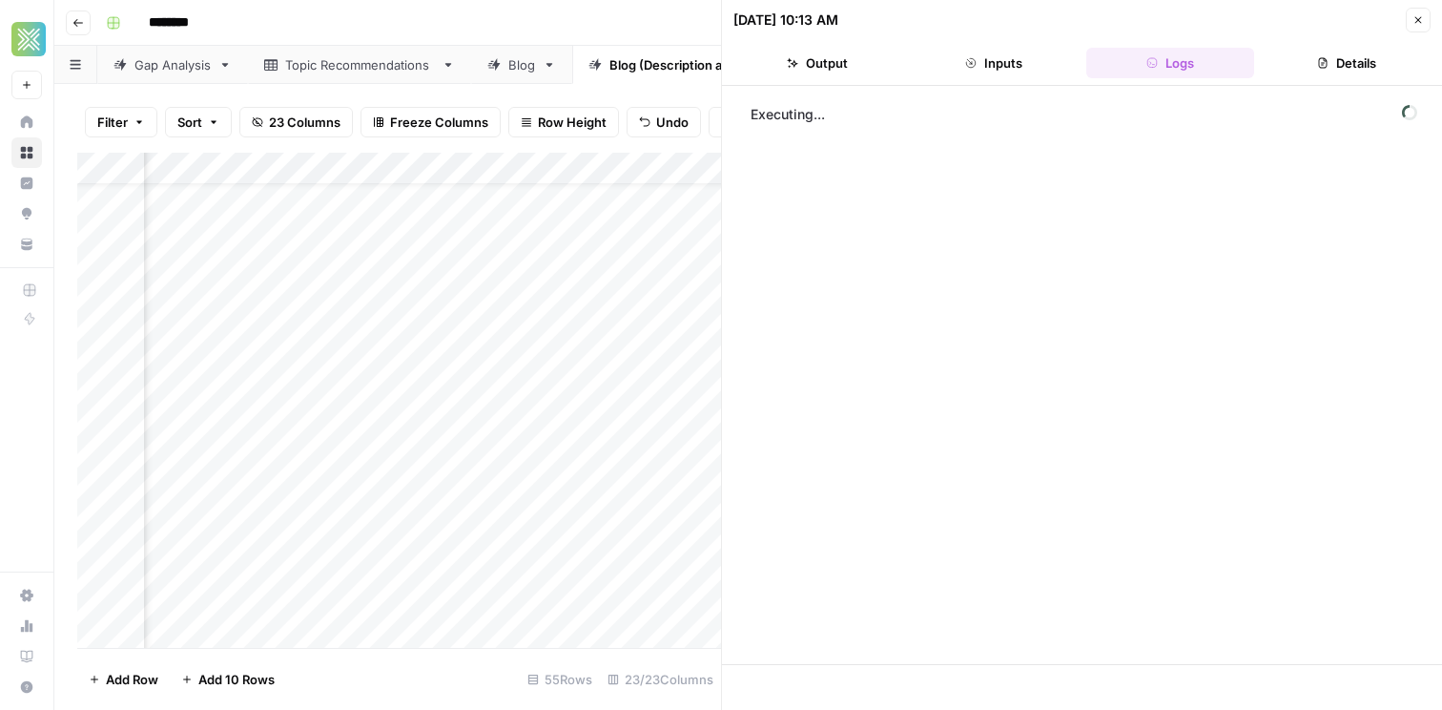
click at [1416, 19] on icon "button" at bounding box center [1418, 19] width 11 height 11
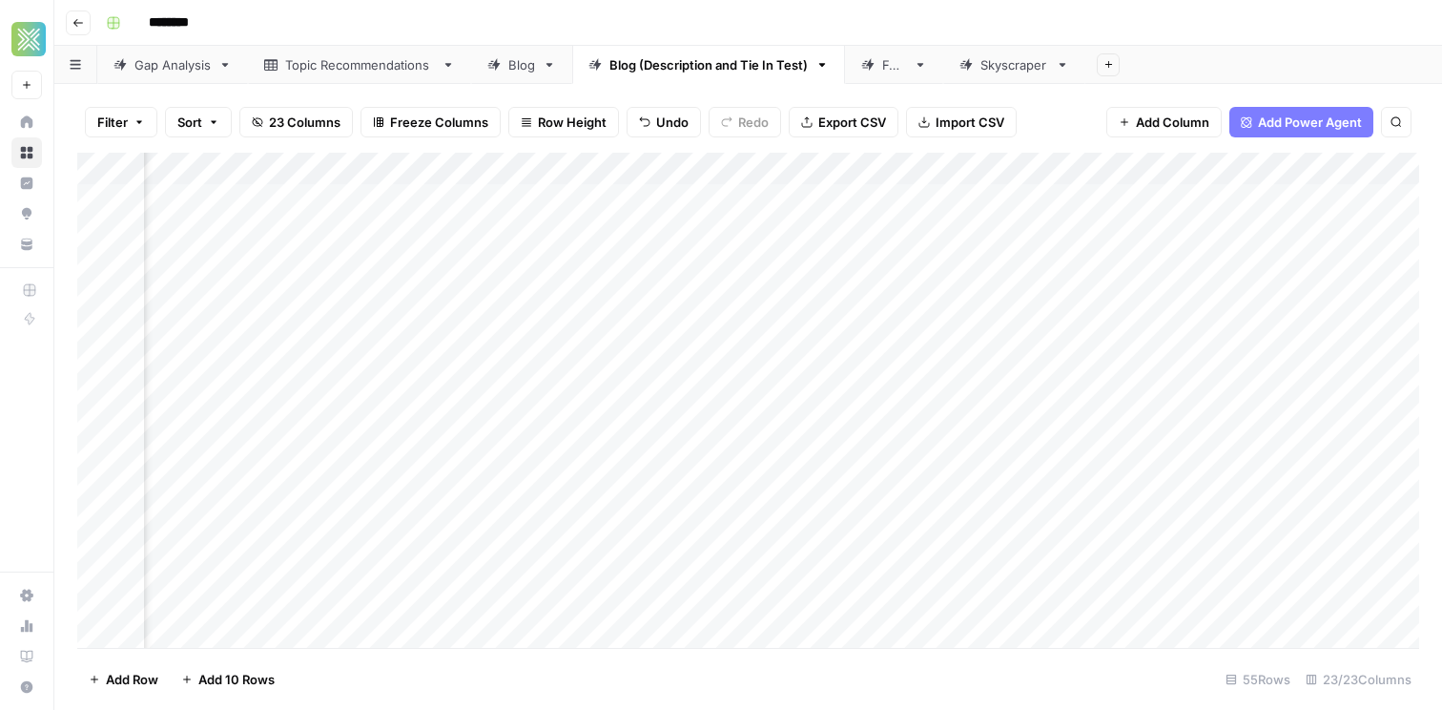
scroll to position [72, 3986]
click at [739, 451] on div "Add Column" at bounding box center [748, 400] width 1342 height 495
click at [672, 362] on div "Add Column" at bounding box center [748, 400] width 1342 height 495
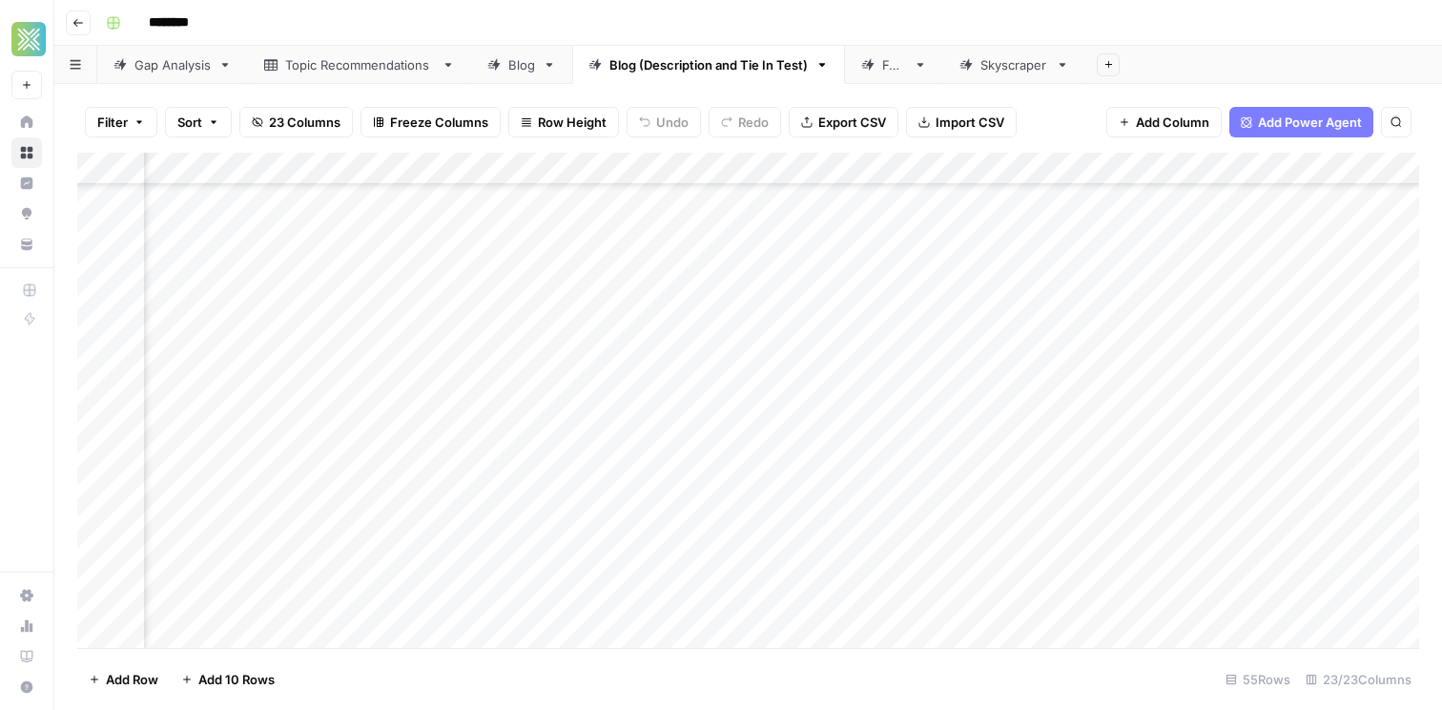
click at [646, 393] on div "Add Column" at bounding box center [748, 400] width 1342 height 495
click at [646, 429] on div "Add Column" at bounding box center [748, 400] width 1342 height 495
click at [647, 459] on div "Add Column" at bounding box center [748, 400] width 1342 height 495
click at [979, 473] on div "Add Column" at bounding box center [748, 400] width 1342 height 495
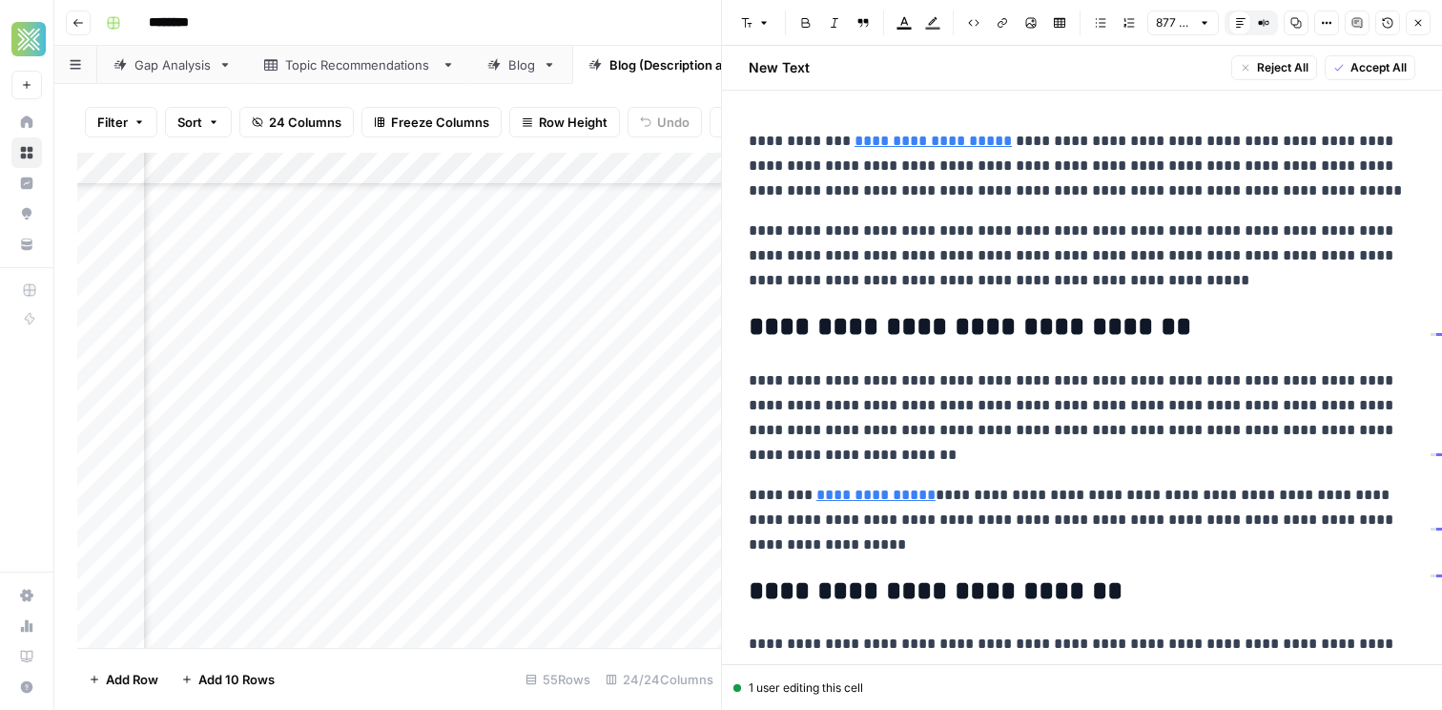
click at [695, 98] on div "Filter Sort 24 Columns Freeze Columns Row Height Undo Redo Export CSV Import CS…" at bounding box center [399, 122] width 644 height 61
click at [1419, 21] on icon "button" at bounding box center [1419, 23] width 7 height 7
